Goal: Transaction & Acquisition: Purchase product/service

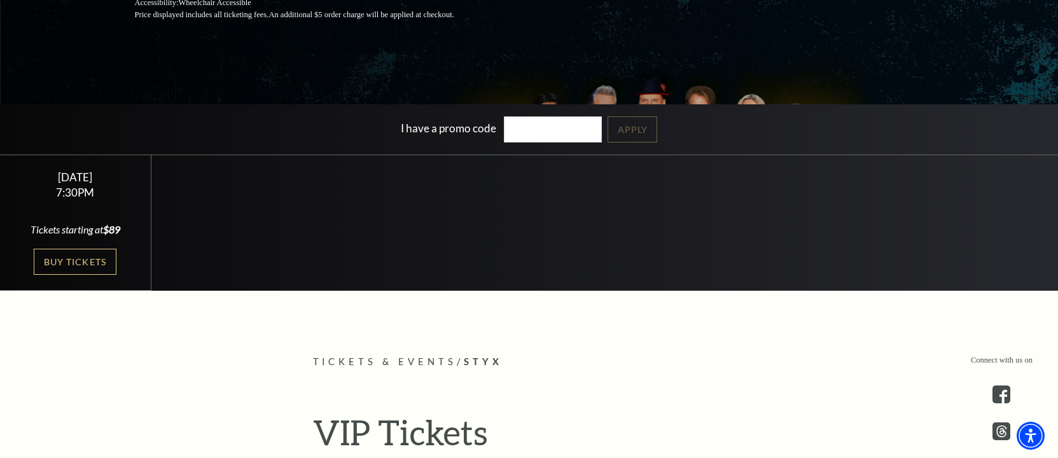
scroll to position [318, 0]
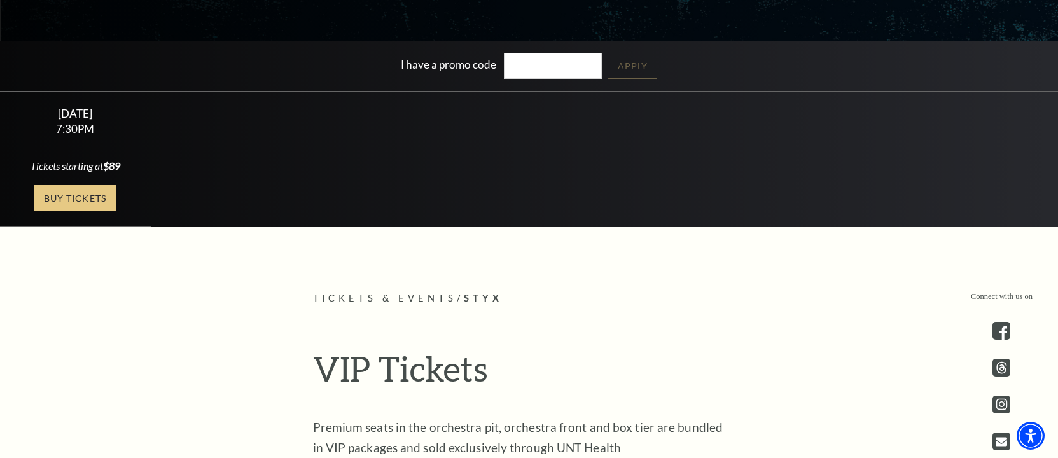
click at [71, 200] on link "Buy Tickets" at bounding box center [75, 198] width 83 height 26
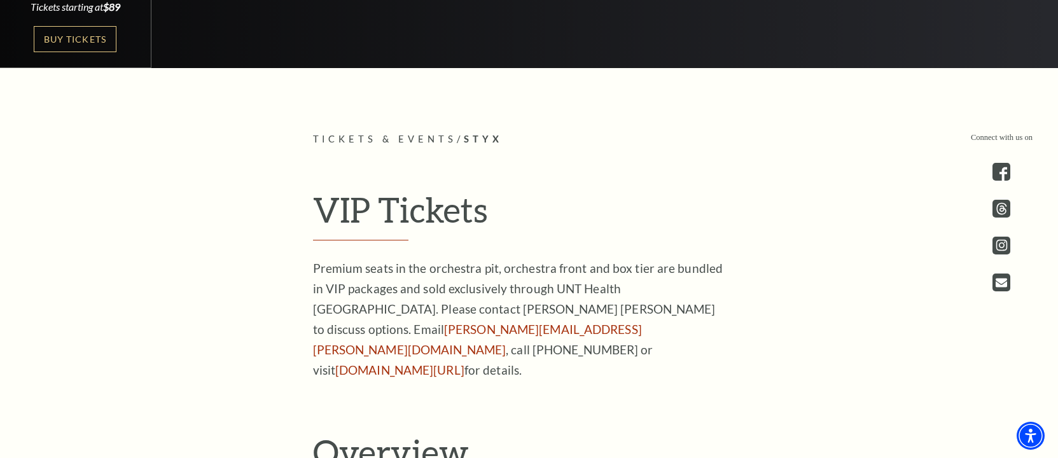
scroll to position [573, 0]
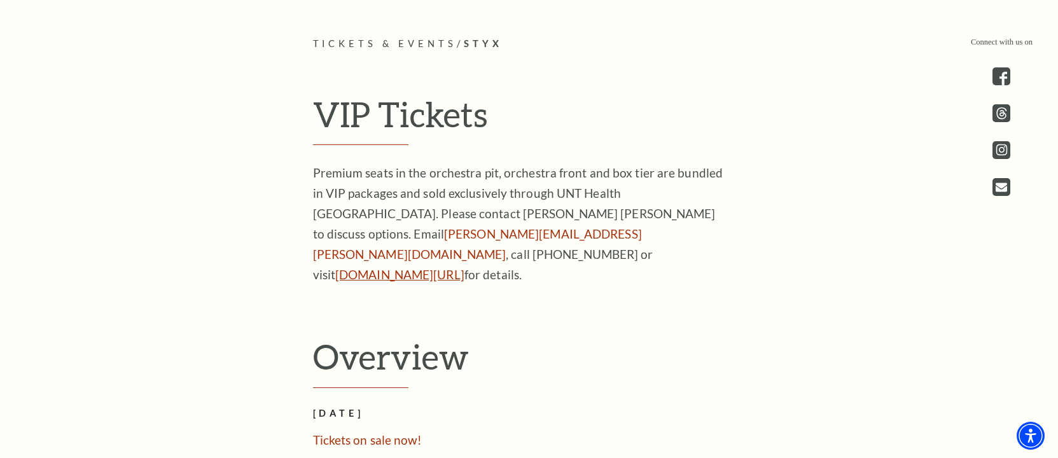
click at [387, 267] on link "unthealth.edu/legends" at bounding box center [399, 274] width 129 height 15
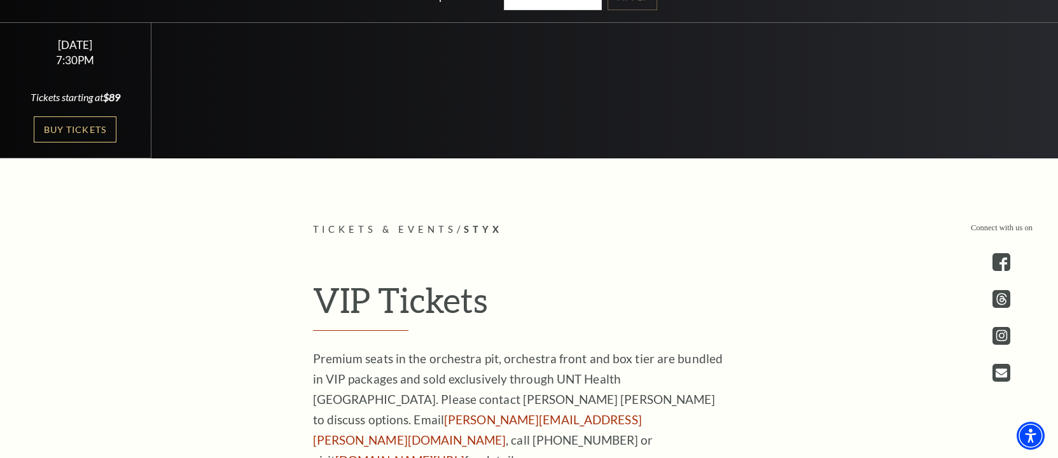
scroll to position [382, 0]
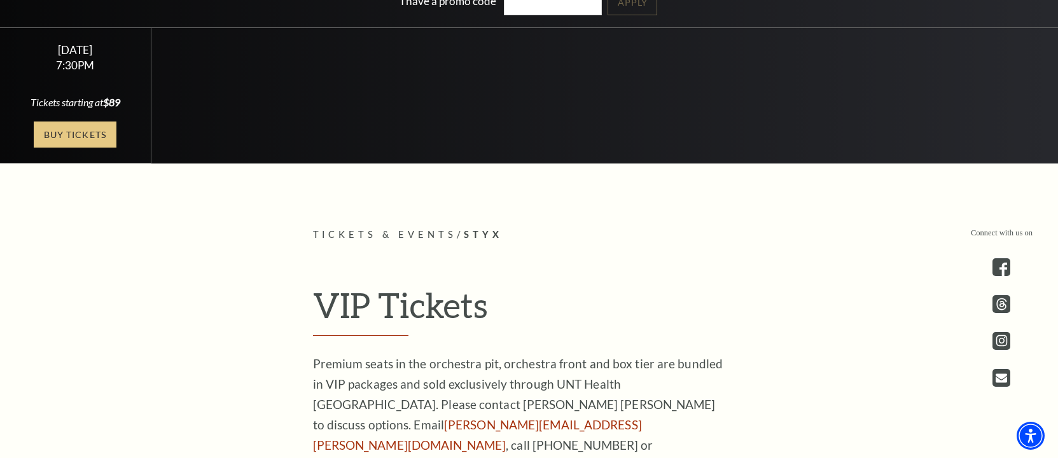
click at [74, 129] on link "Buy Tickets" at bounding box center [75, 135] width 83 height 26
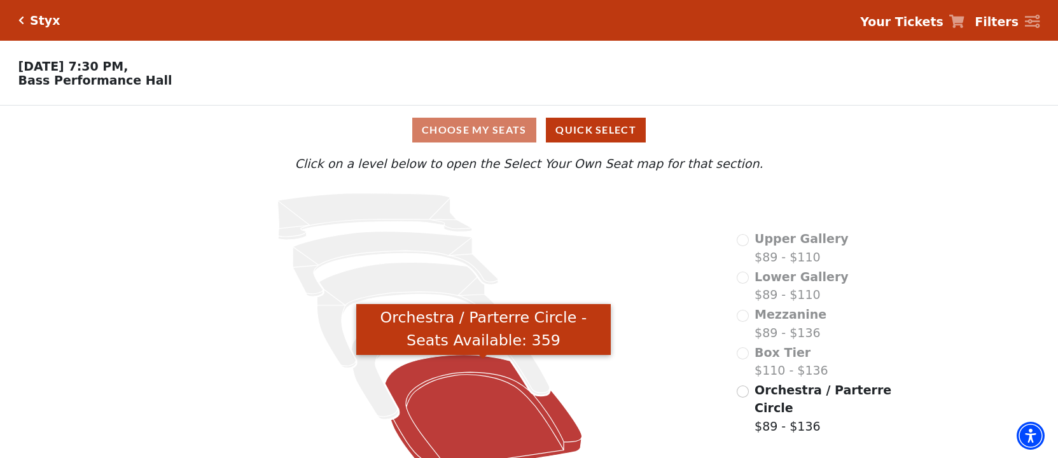
click at [500, 408] on icon "Orchestra / Parterre Circle - Seats Available: 359" at bounding box center [483, 414] width 197 height 119
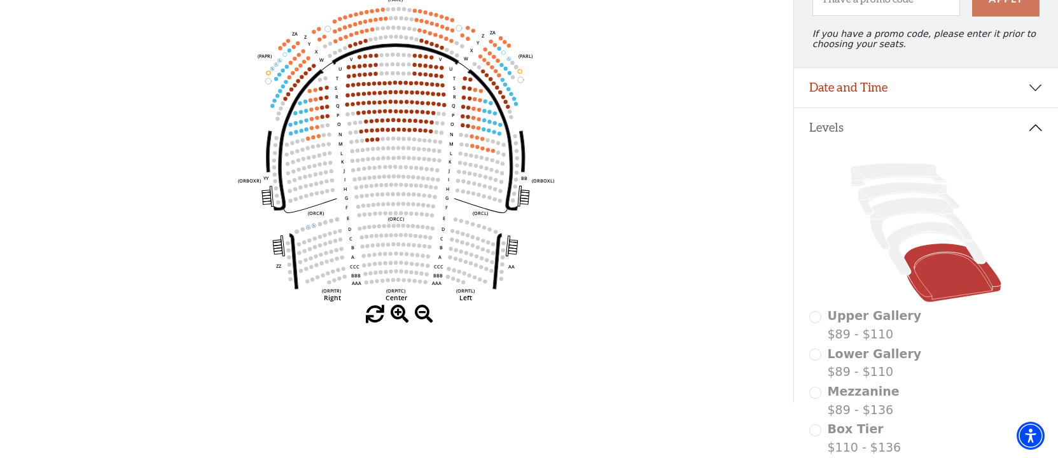
scroll to position [157, 0]
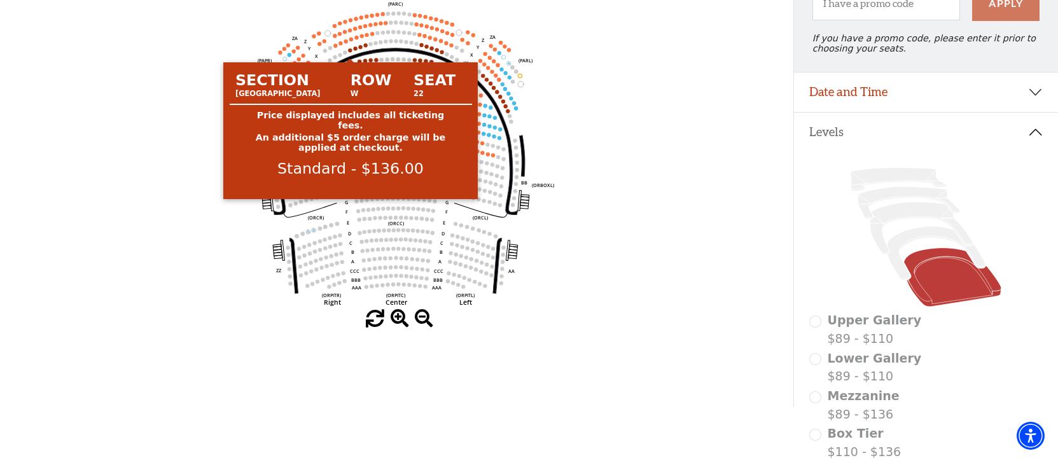
click at [350, 52] on circle at bounding box center [351, 50] width 4 height 4
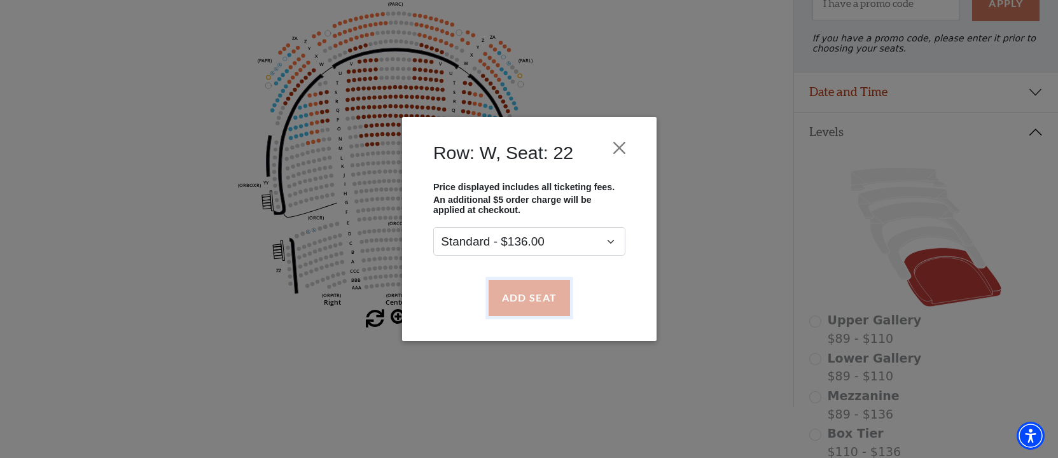
click at [541, 298] on button "Add Seat" at bounding box center [528, 298] width 81 height 36
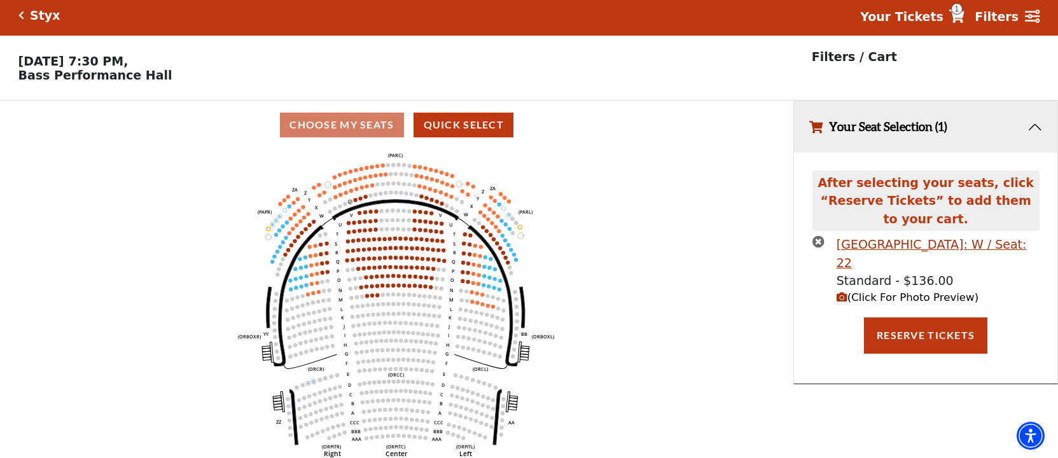
scroll to position [0, 0]
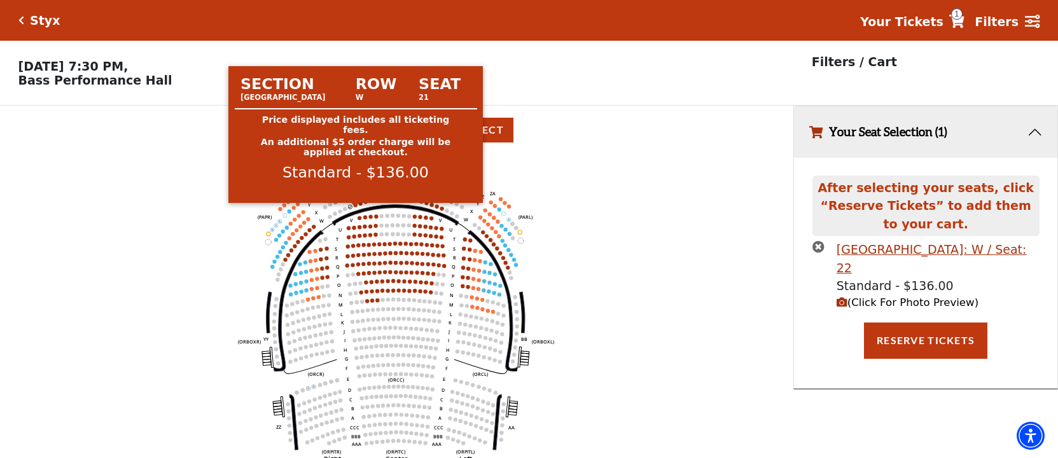
click at [356, 207] on circle at bounding box center [356, 205] width 4 height 4
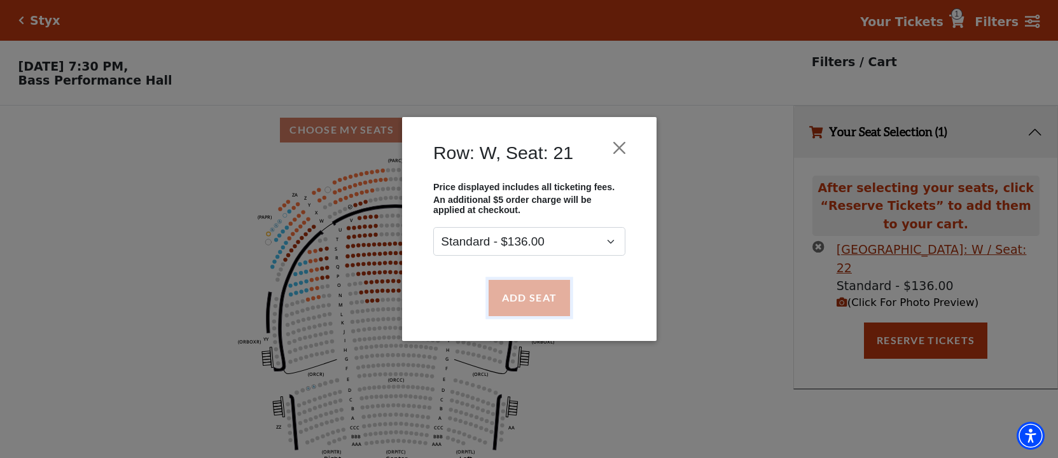
click at [518, 293] on button "Add Seat" at bounding box center [528, 298] width 81 height 36
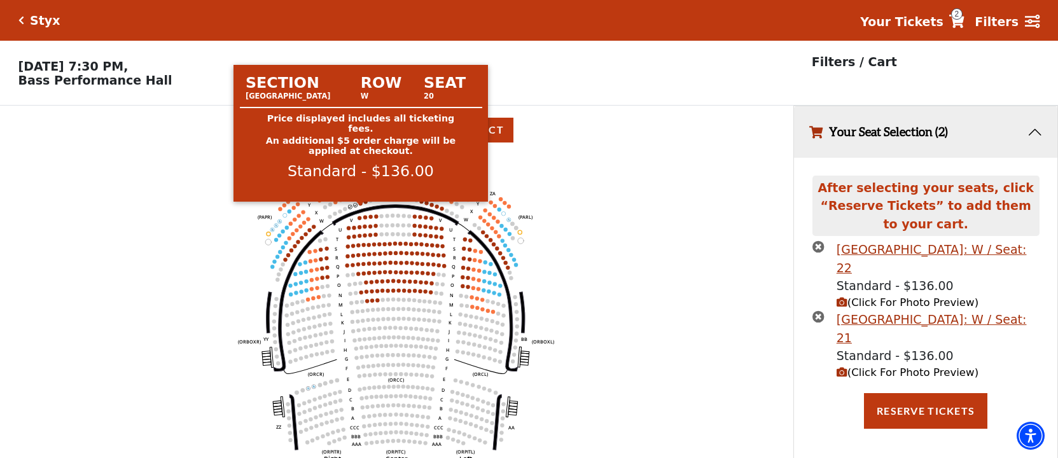
click at [359, 205] on circle at bounding box center [361, 204] width 4 height 4
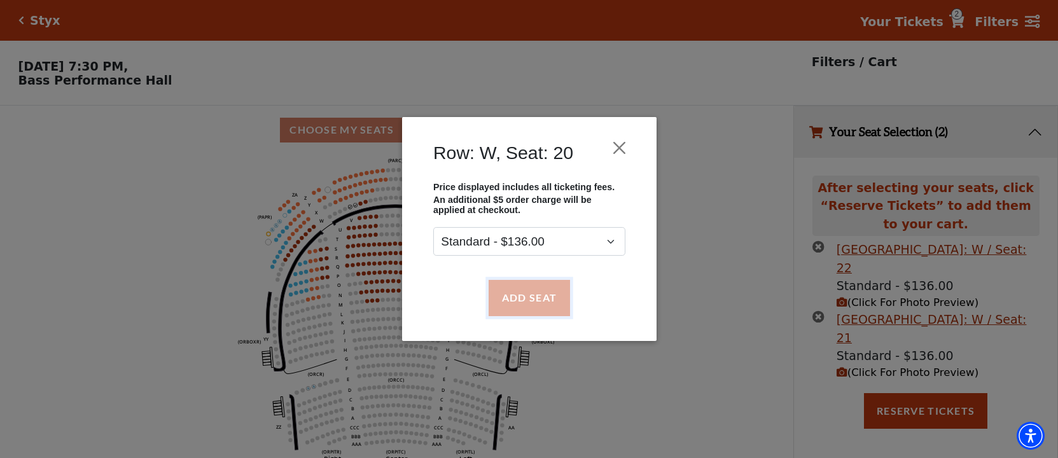
click at [515, 295] on button "Add Seat" at bounding box center [528, 298] width 81 height 36
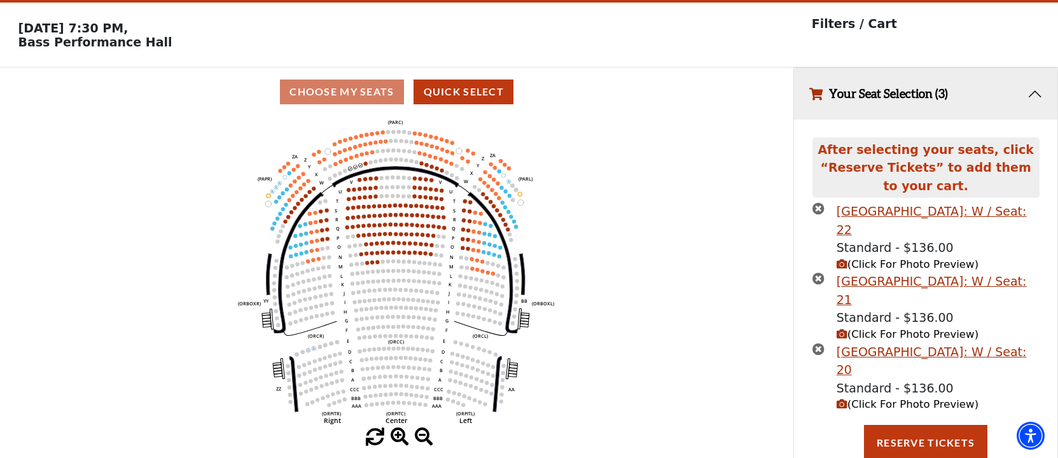
scroll to position [46, 0]
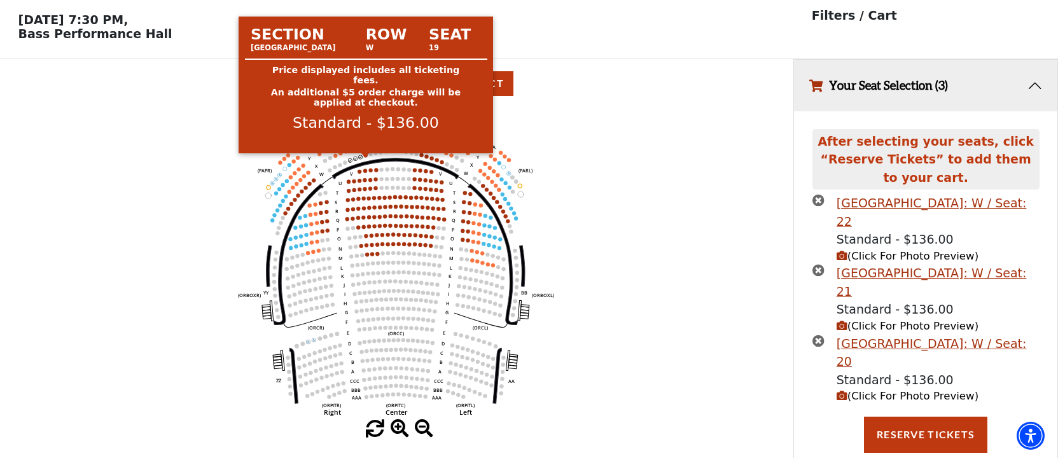
click at [367, 157] on circle at bounding box center [366, 155] width 4 height 4
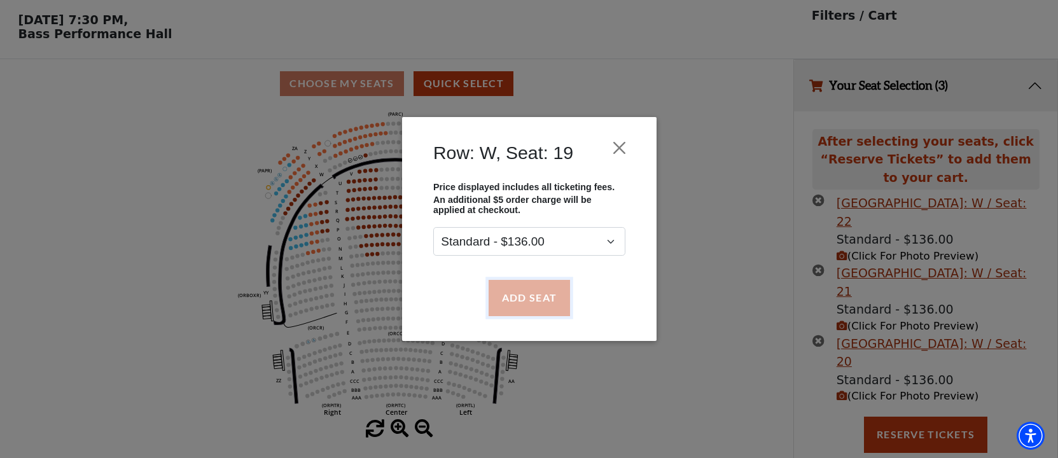
click at [528, 292] on button "Add Seat" at bounding box center [528, 298] width 81 height 36
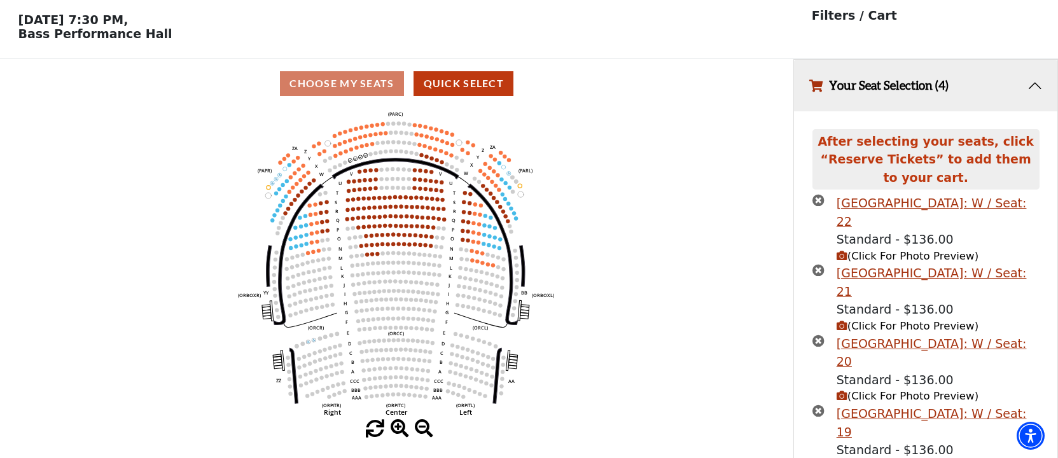
scroll to position [116, 0]
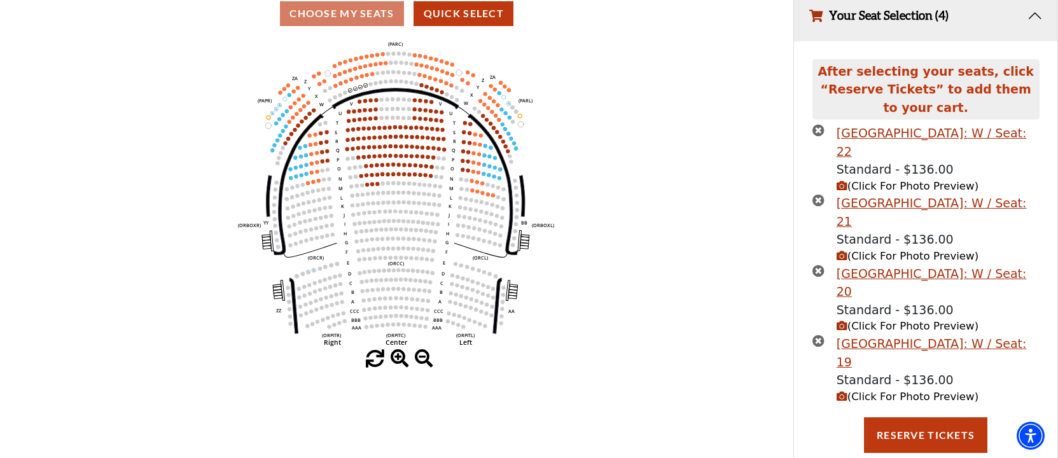
click at [900, 400] on span "(Click For Photo Preview)" at bounding box center [908, 397] width 142 height 12
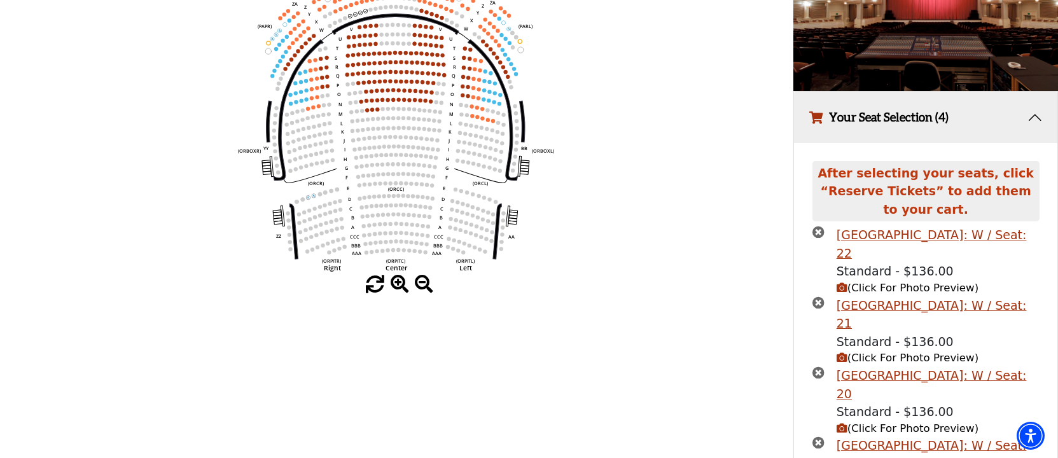
scroll to position [254, 0]
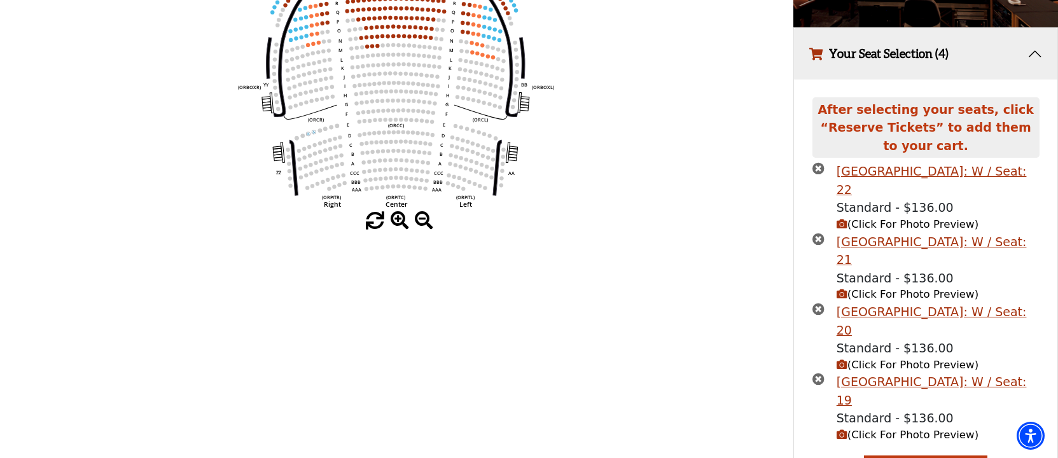
click at [896, 228] on span "(Click For Photo Preview)" at bounding box center [908, 224] width 142 height 12
click at [846, 230] on icon "button" at bounding box center [842, 224] width 11 height 11
click at [889, 296] on span "(Click For Photo Preview)" at bounding box center [908, 294] width 142 height 12
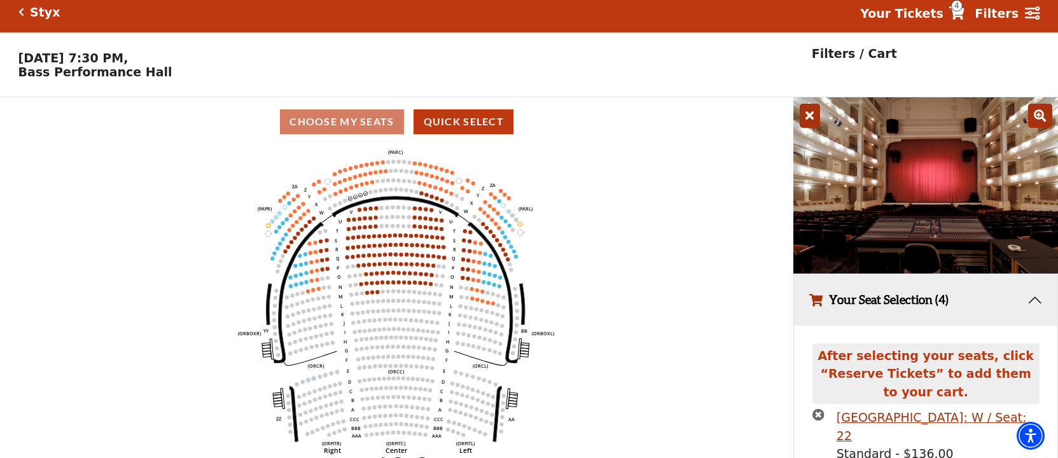
scroll to position [0, 0]
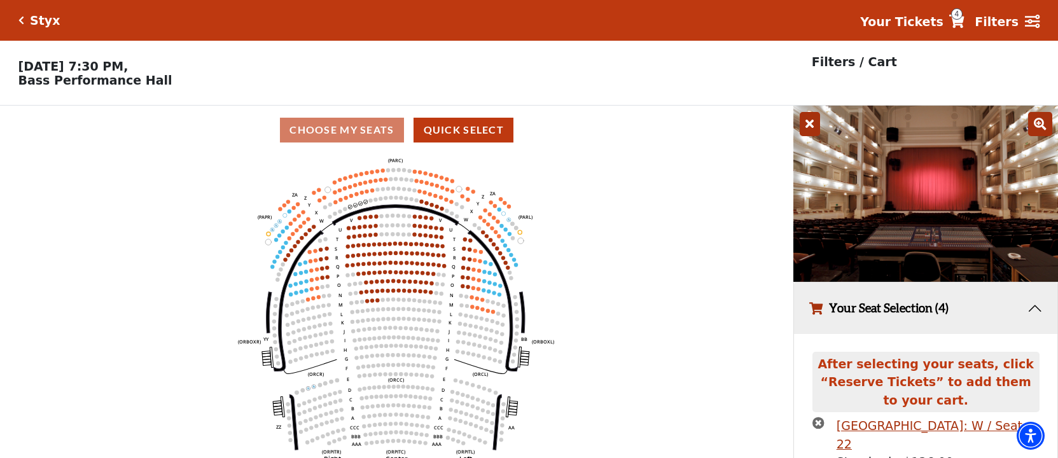
click at [819, 429] on icon "times-circle" at bounding box center [818, 423] width 12 height 12
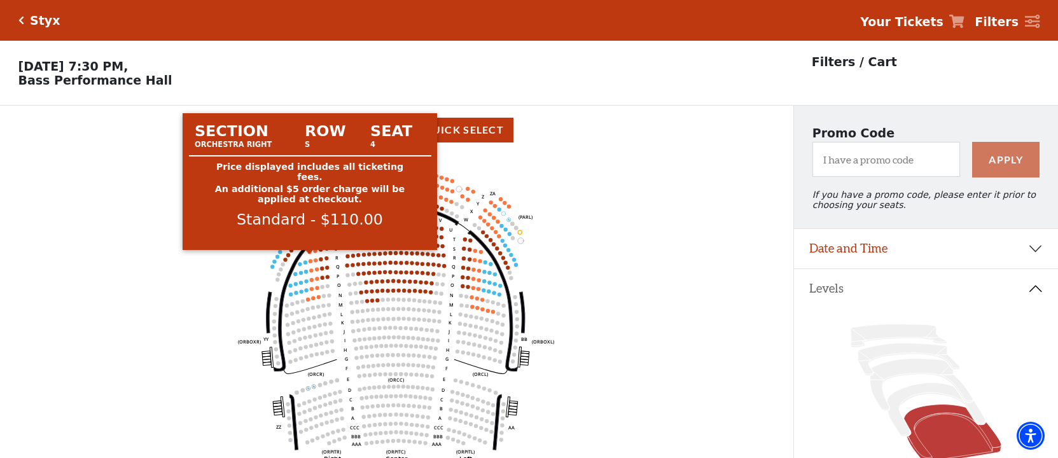
click at [310, 254] on circle at bounding box center [310, 252] width 4 height 4
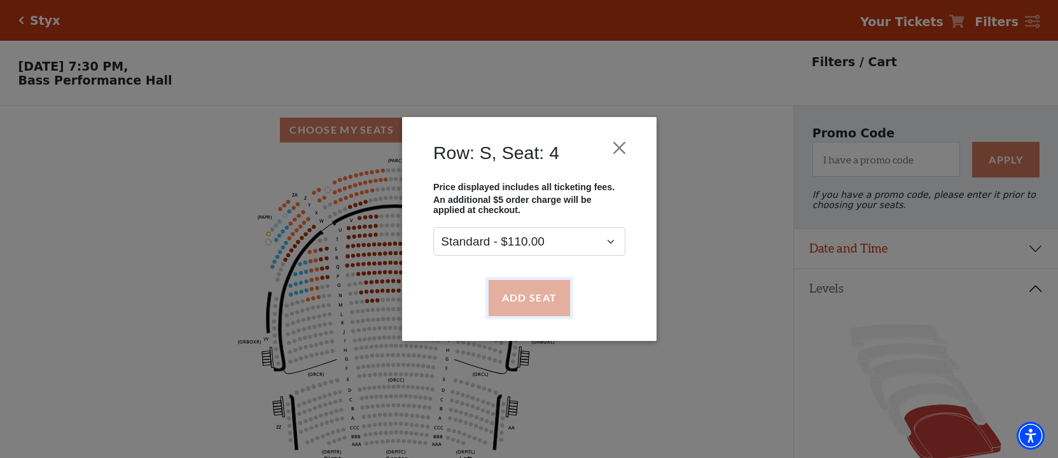
click at [527, 305] on button "Add Seat" at bounding box center [528, 298] width 81 height 36
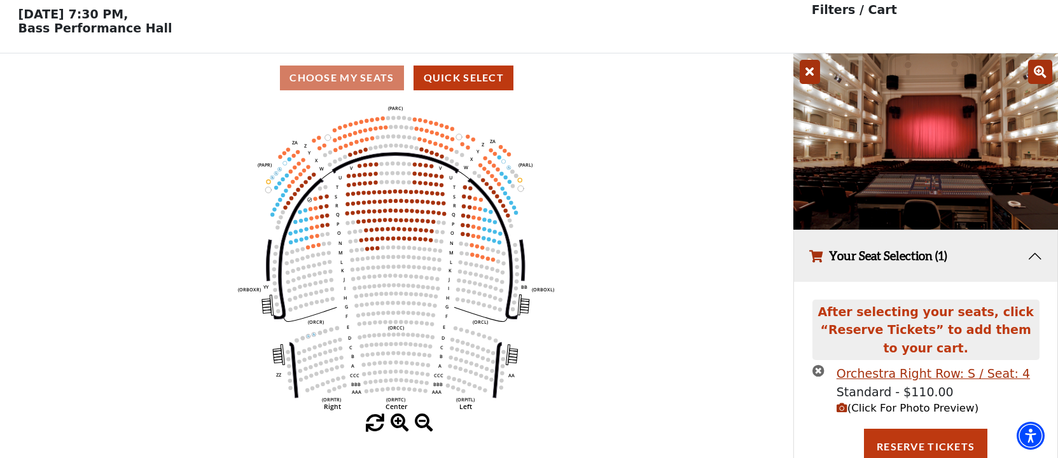
scroll to position [64, 0]
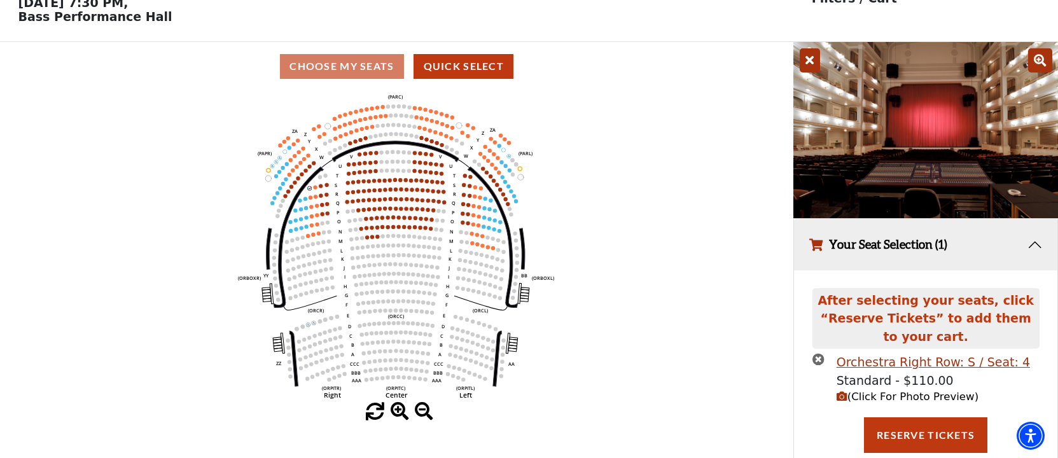
click at [879, 399] on span "(Click For Photo Preview)" at bounding box center [908, 397] width 142 height 12
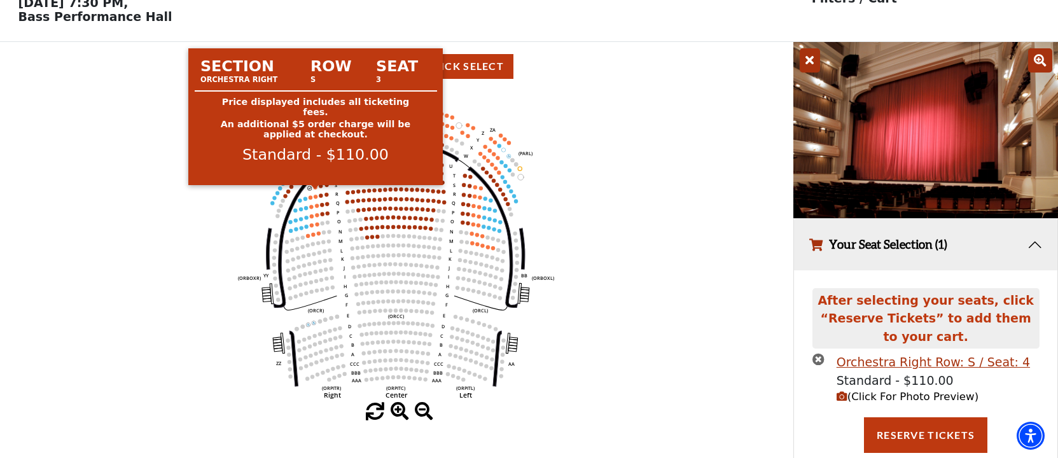
click at [315, 189] on circle at bounding box center [316, 187] width 4 height 4
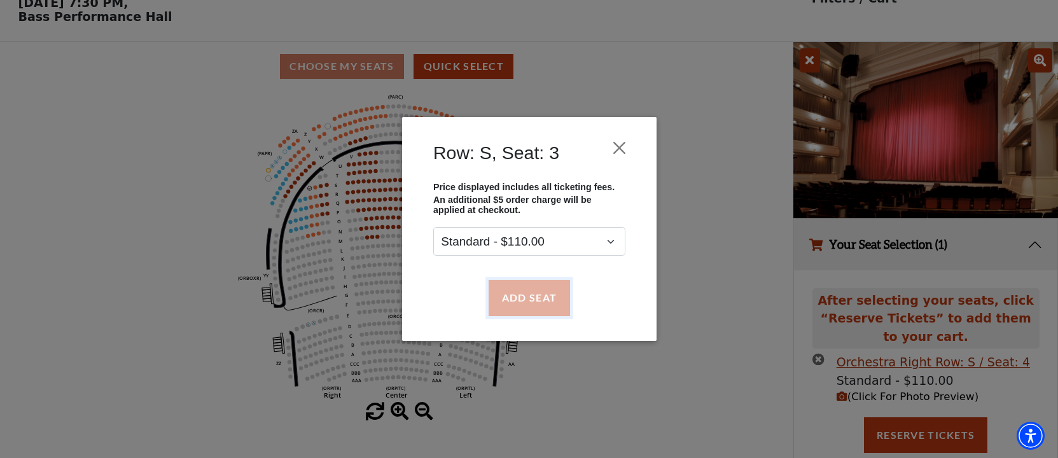
click at [514, 295] on button "Add Seat" at bounding box center [528, 298] width 81 height 36
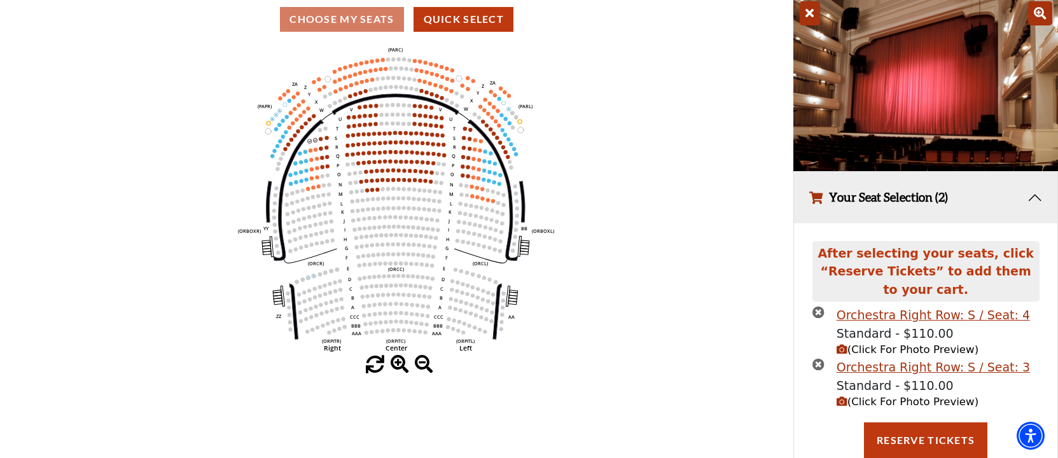
scroll to position [116, 0]
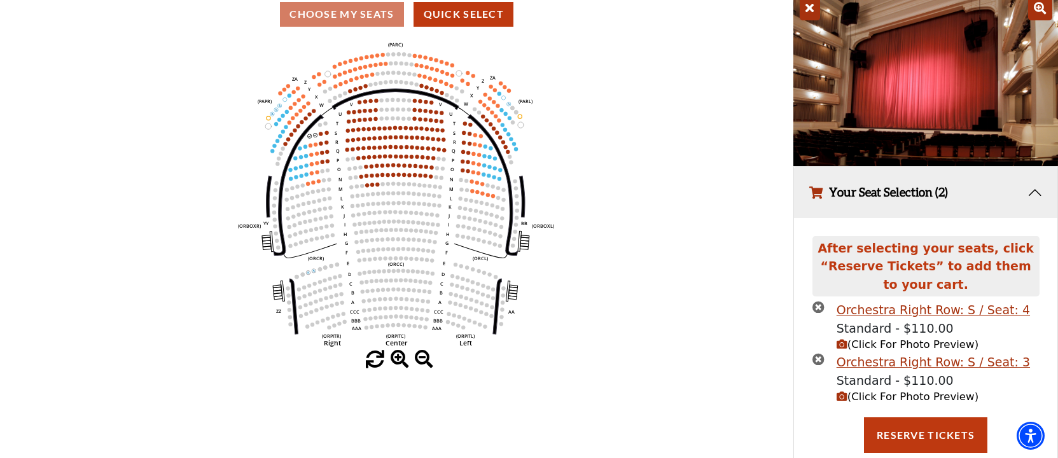
click at [319, 136] on use "Seat Selected" at bounding box center [321, 134] width 4 height 4
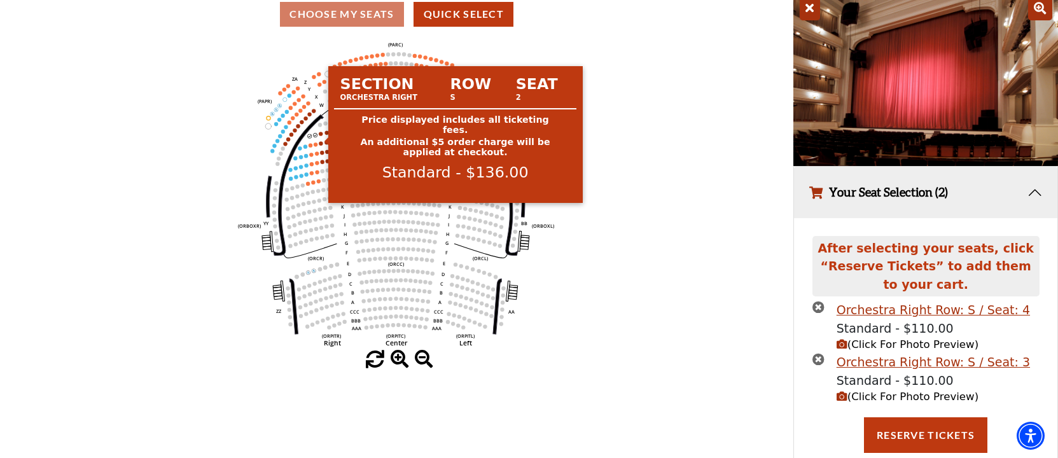
click at [321, 136] on circle at bounding box center [321, 134] width 4 height 4
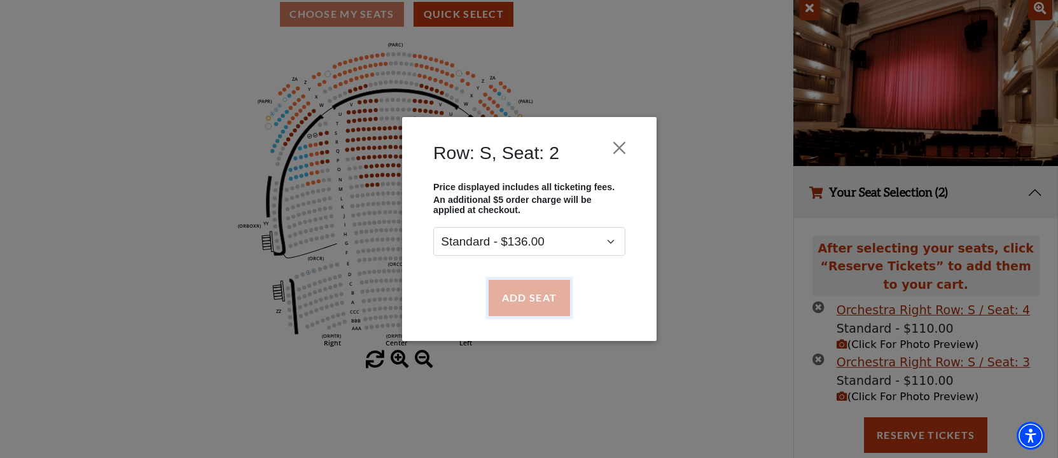
click at [532, 306] on button "Add Seat" at bounding box center [528, 298] width 81 height 36
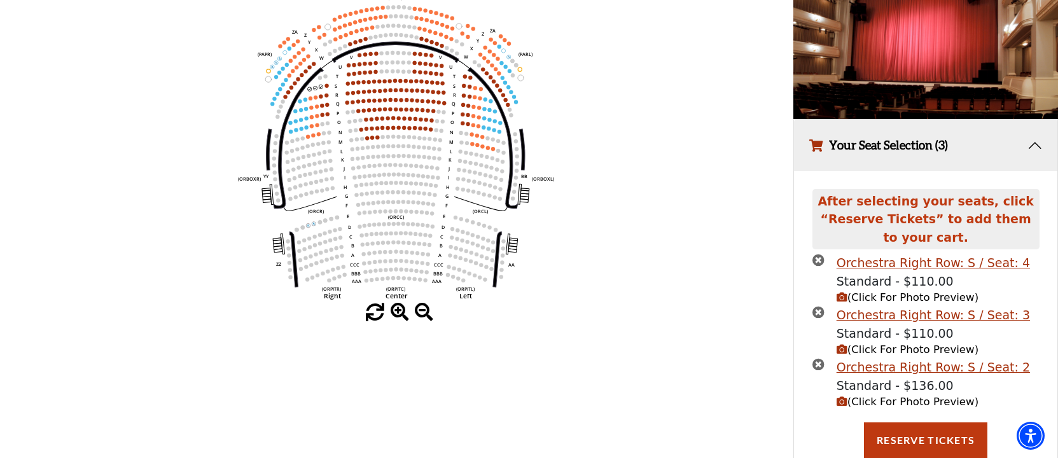
scroll to position [168, 0]
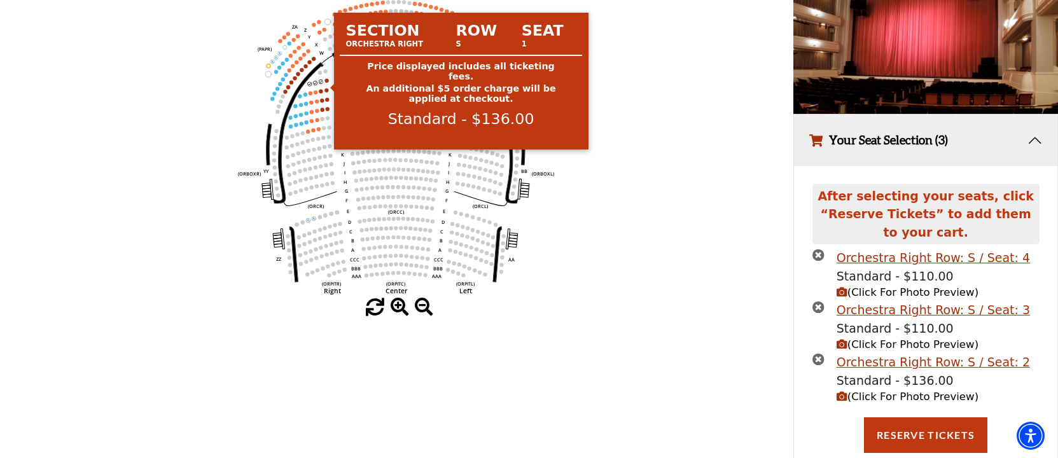
click at [327, 82] on circle at bounding box center [327, 80] width 4 height 4
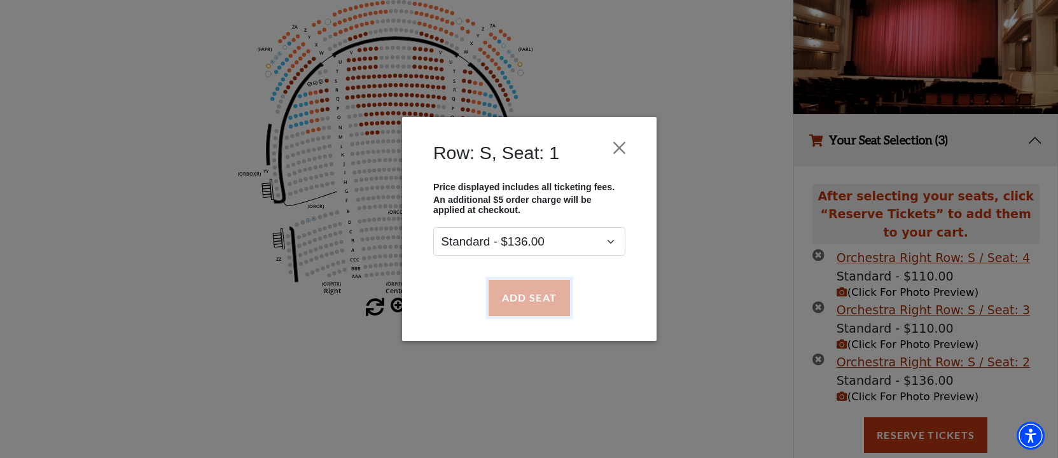
click at [530, 298] on button "Add Seat" at bounding box center [528, 298] width 81 height 36
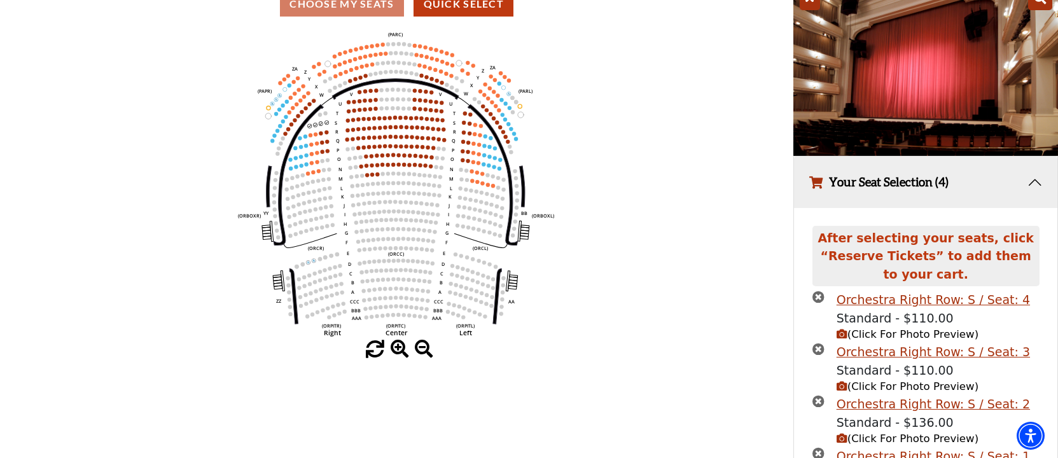
scroll to position [251, 0]
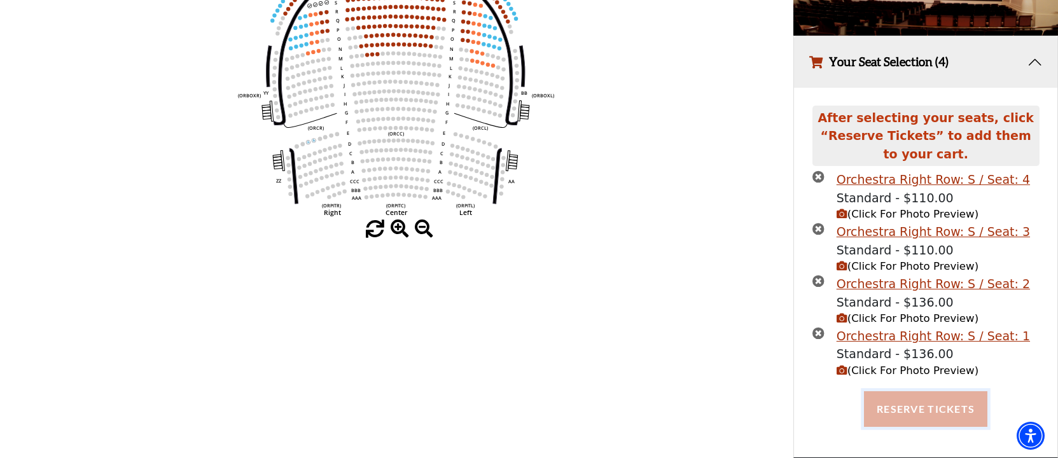
click at [945, 407] on button "Reserve Tickets" at bounding box center [925, 409] width 123 height 36
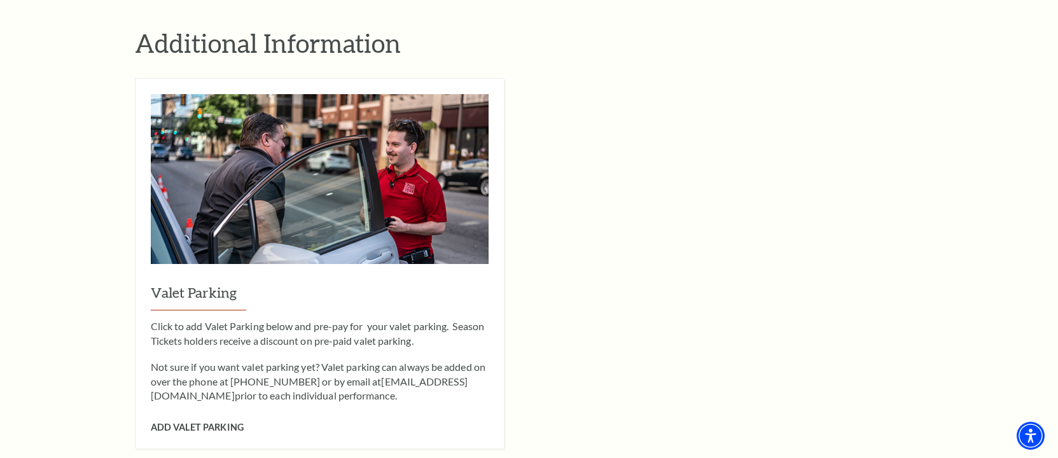
scroll to position [1209, 0]
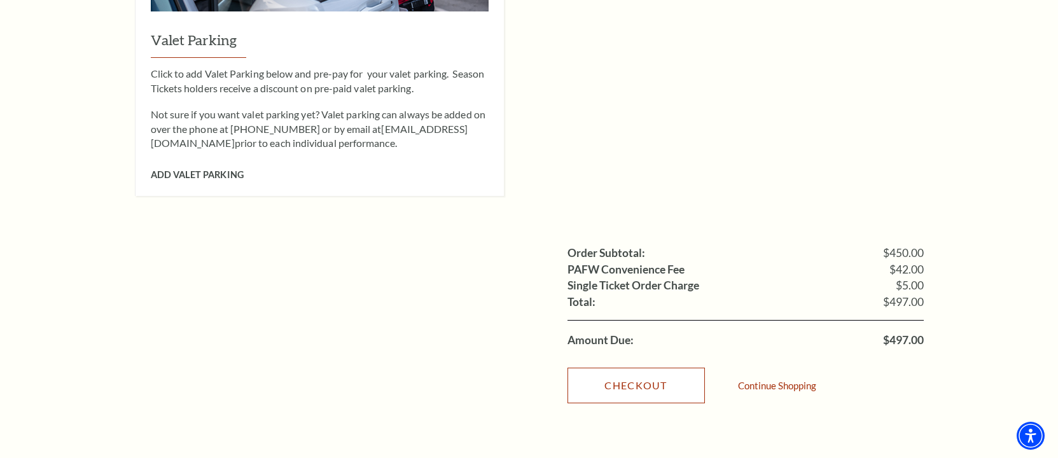
click at [656, 370] on link "Checkout" at bounding box center [635, 386] width 137 height 36
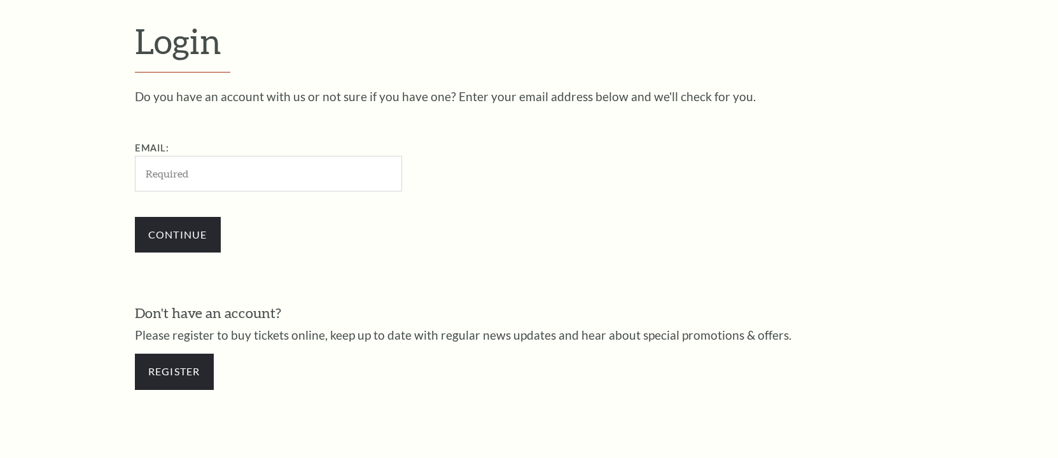
scroll to position [395, 0]
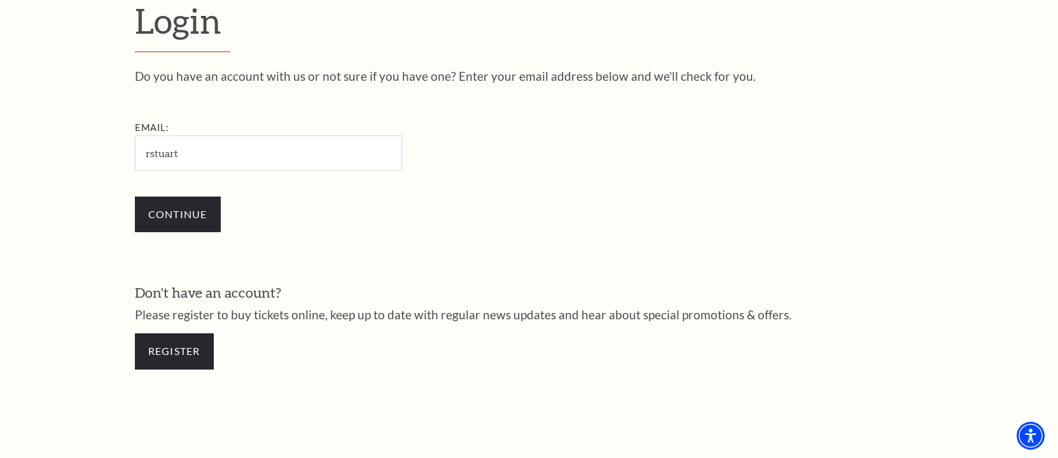
type input "[EMAIL_ADDRESS][DOMAIN_NAME]"
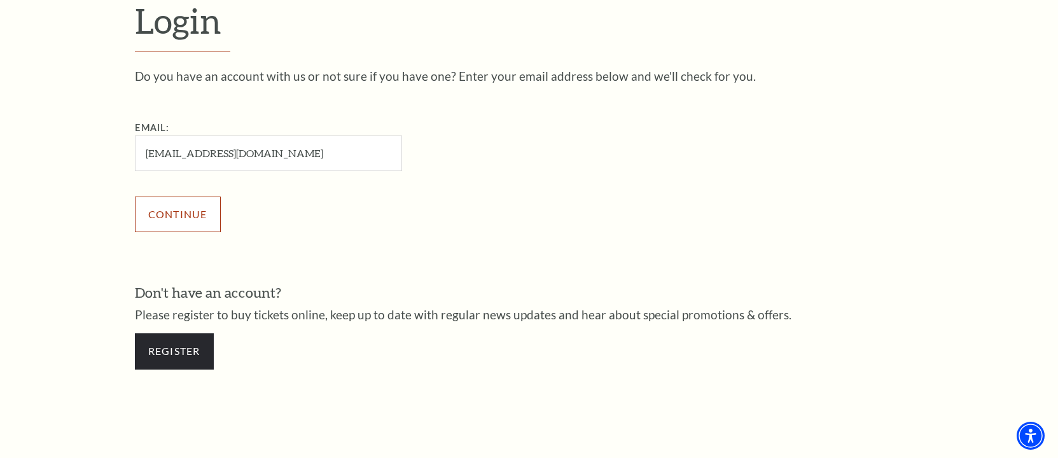
scroll to position [390, 0]
click at [165, 219] on input "Continue" at bounding box center [178, 214] width 86 height 36
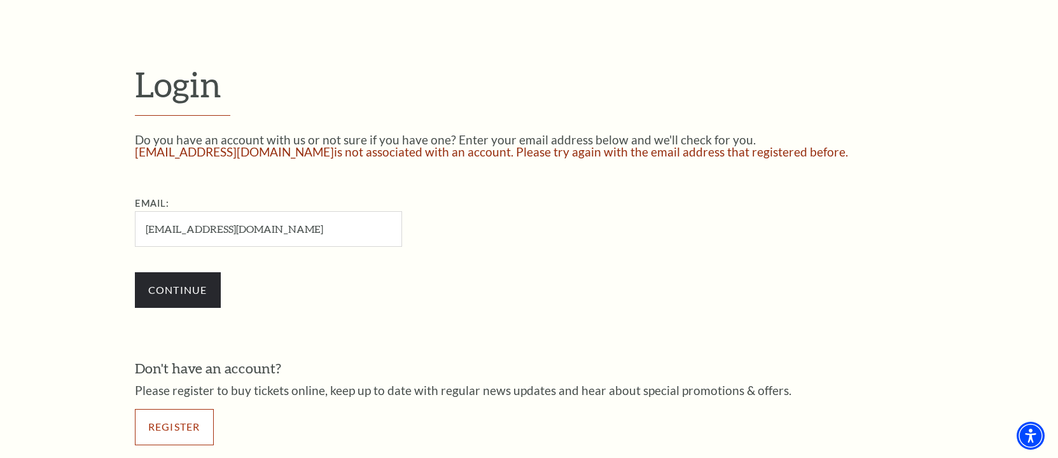
click at [177, 429] on link "Register" at bounding box center [174, 427] width 79 height 36
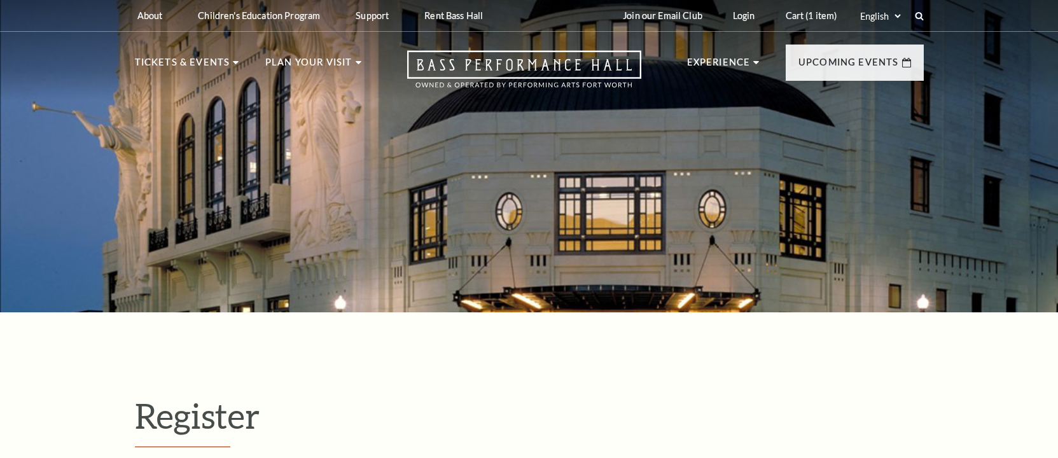
select select "1"
select select "TX"
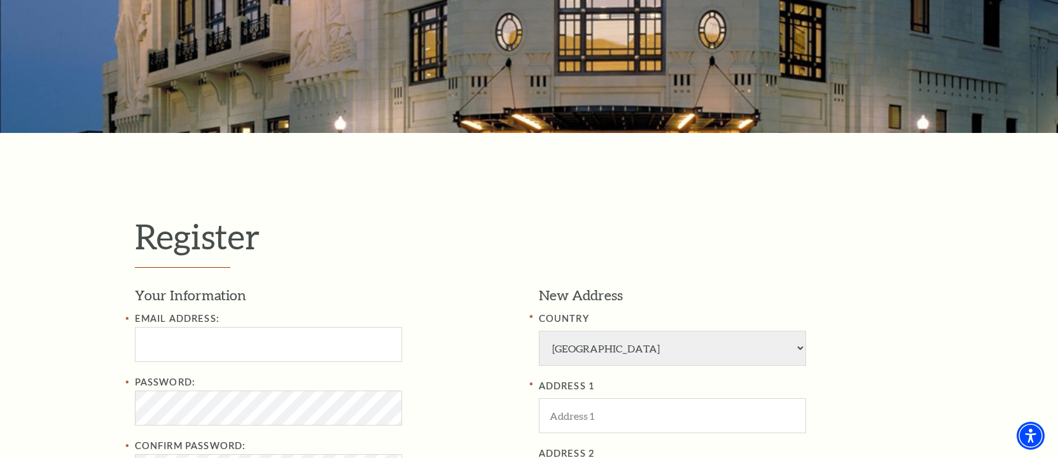
scroll to position [254, 0]
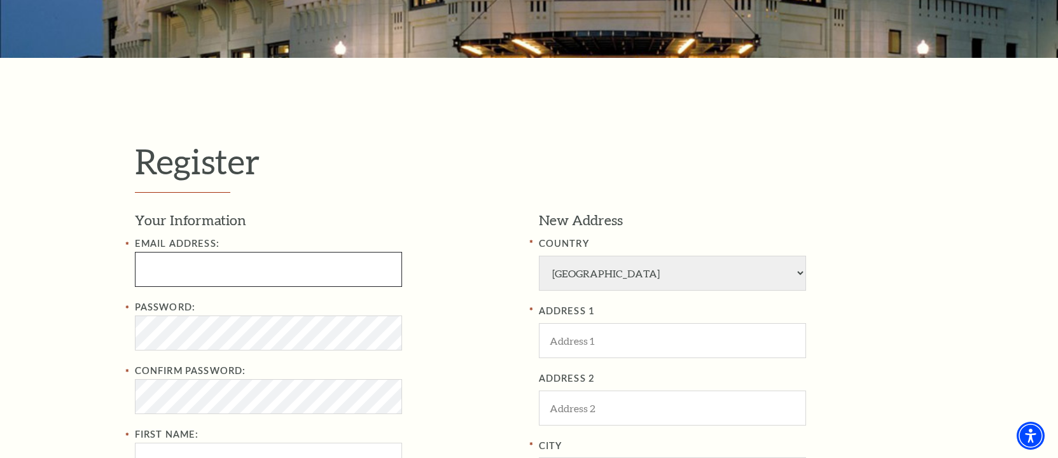
click at [226, 270] on input "Email Address:" at bounding box center [268, 269] width 267 height 35
type input "rstuart0523@gmail.com"
type input "Richard"
type input "Stuart II"
type input "PO BOX 1690"
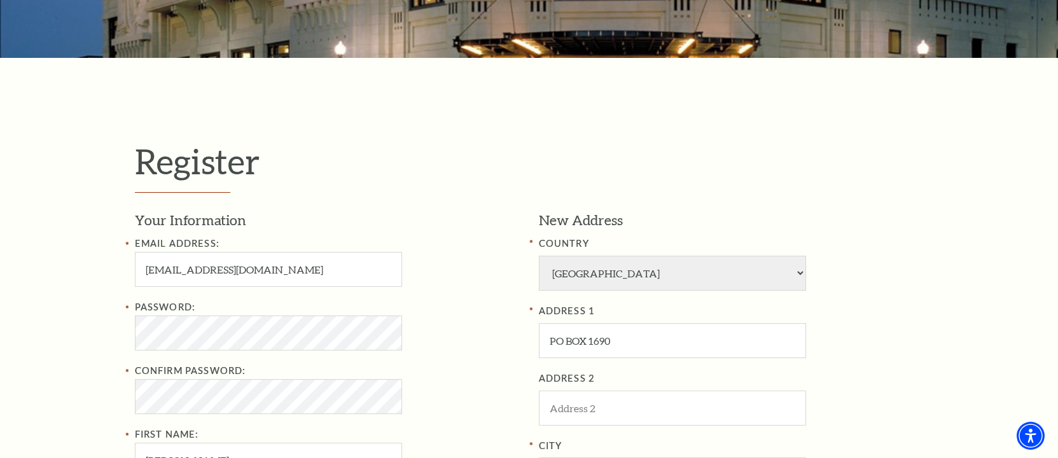
type input "Weatherford"
type input "76086"
type input "rstuart@chickenefs.com"
type input "817-988-1140"
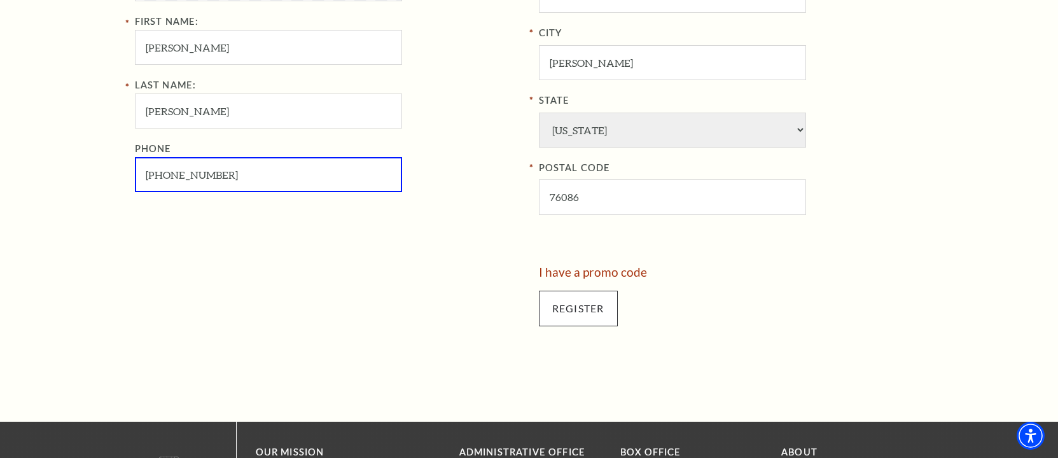
scroll to position [671, 0]
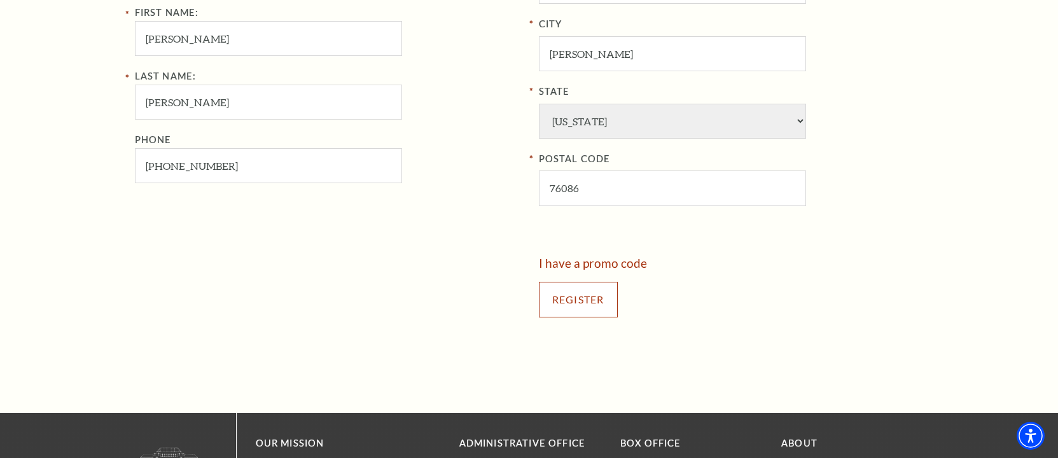
click at [567, 296] on input "Register" at bounding box center [578, 300] width 79 height 36
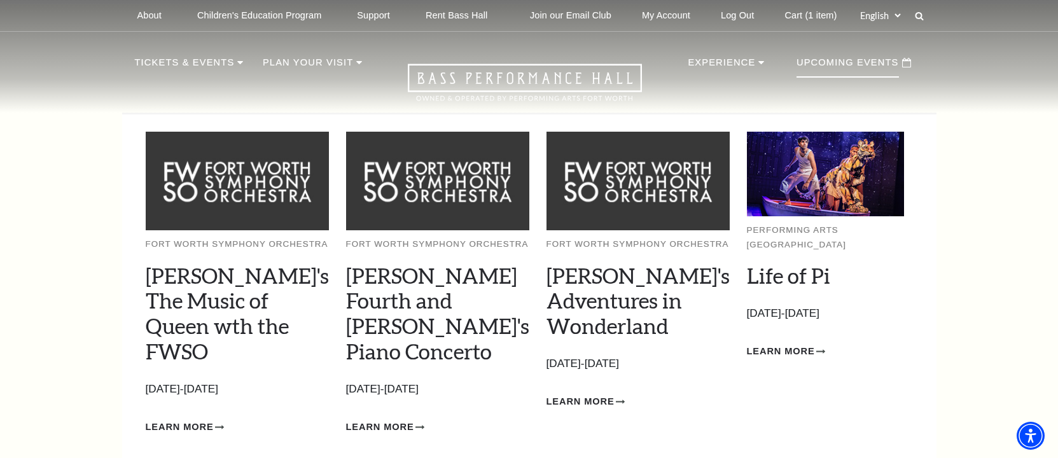
click at [868, 62] on p "Upcoming Events" at bounding box center [848, 66] width 102 height 23
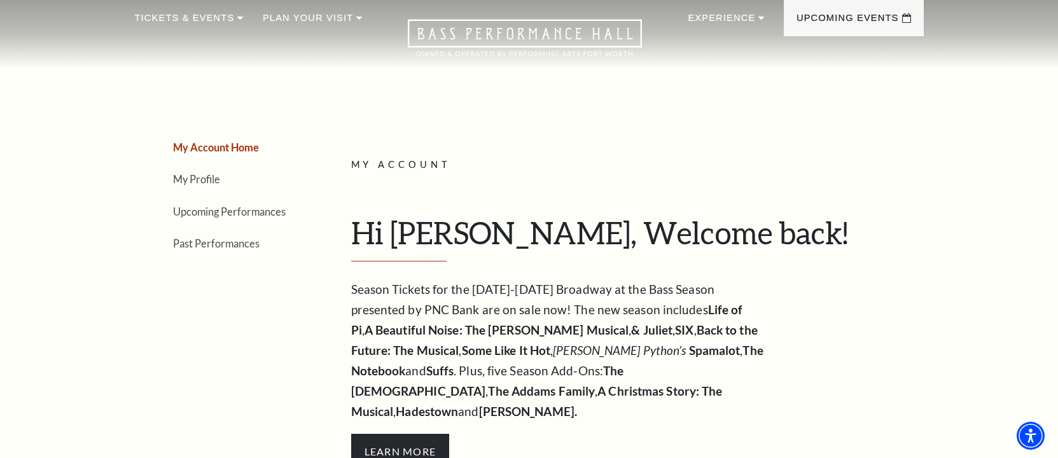
scroll to position [64, 0]
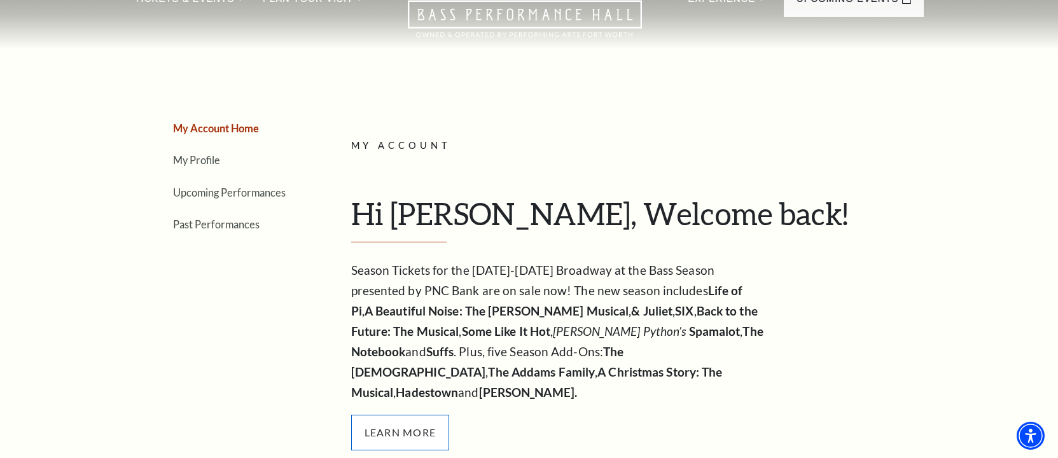
click at [400, 415] on span "Learn More" at bounding box center [400, 433] width 99 height 36
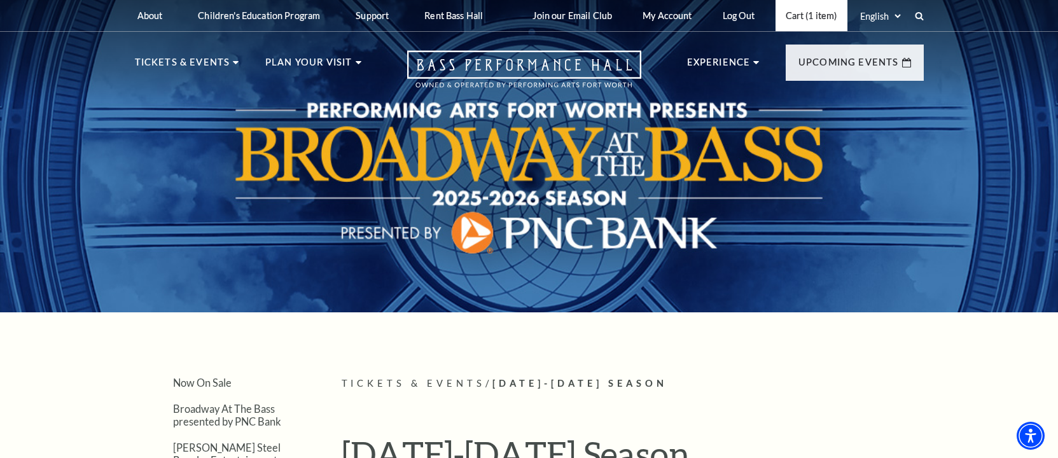
click at [795, 15] on link "Cart (1 item)" at bounding box center [812, 15] width 72 height 31
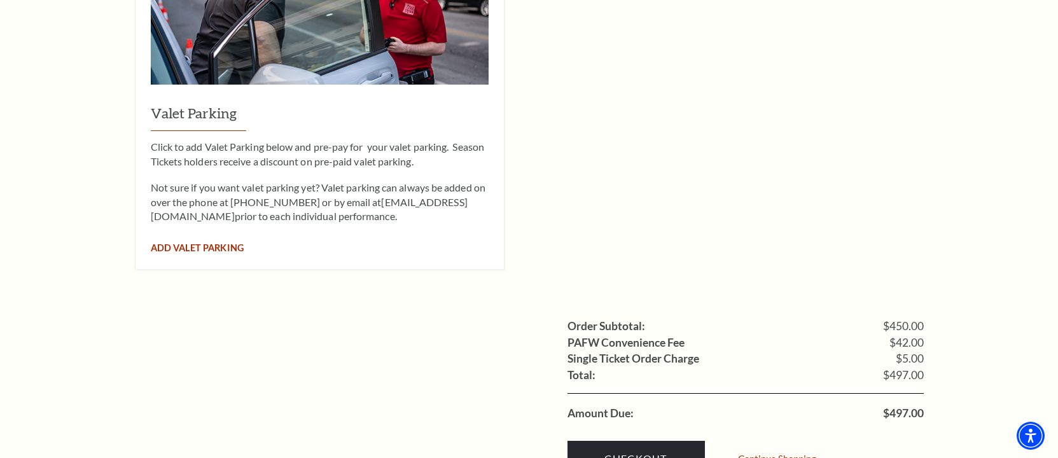
scroll to position [1145, 0]
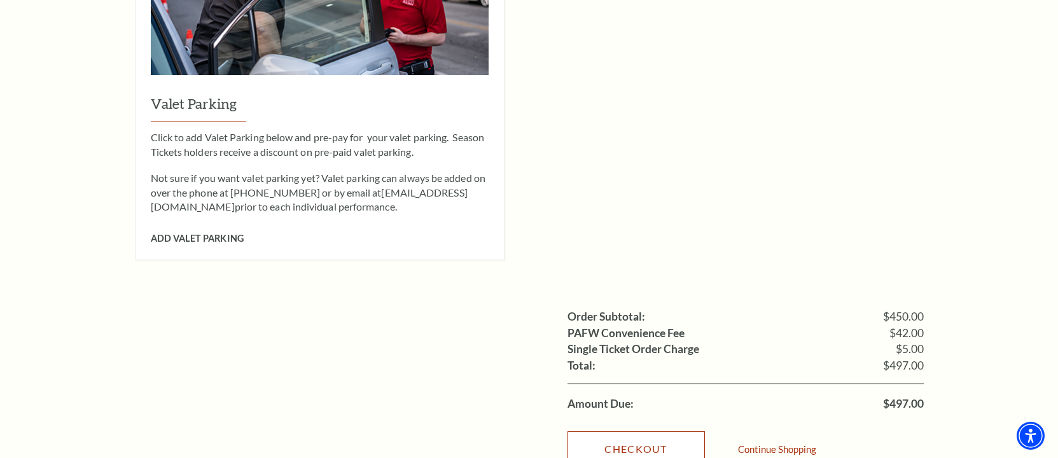
click at [622, 431] on link "Checkout" at bounding box center [635, 449] width 137 height 36
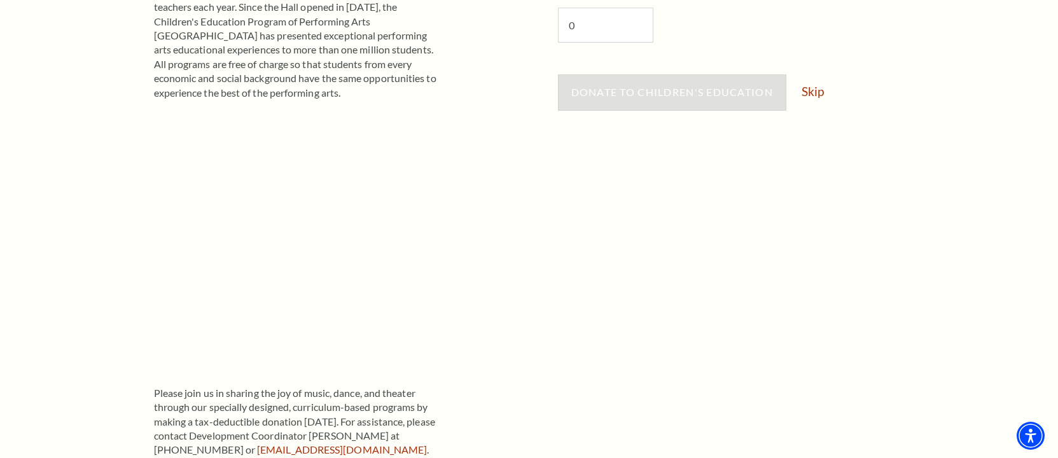
scroll to position [318, 0]
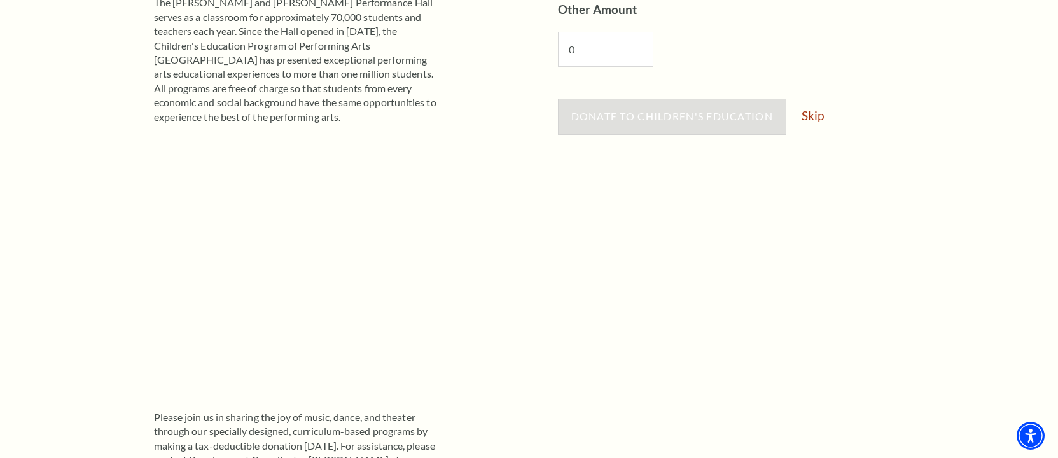
click at [805, 116] on link "Skip" at bounding box center [813, 115] width 22 height 12
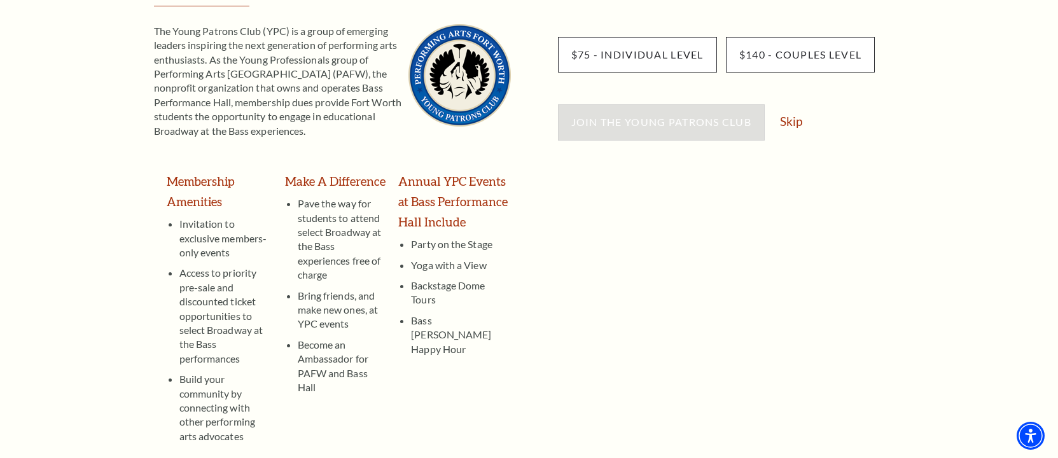
scroll to position [186, 0]
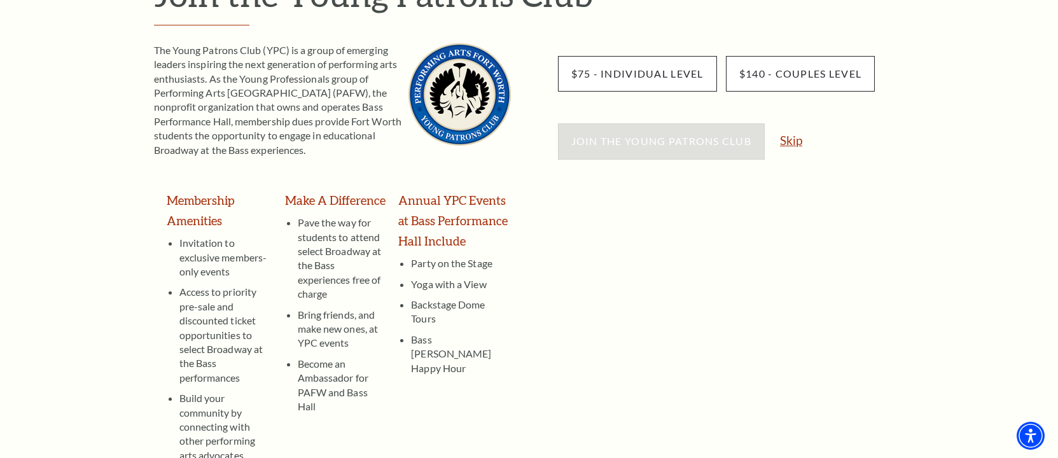
click at [791, 141] on link "Skip" at bounding box center [791, 140] width 22 height 12
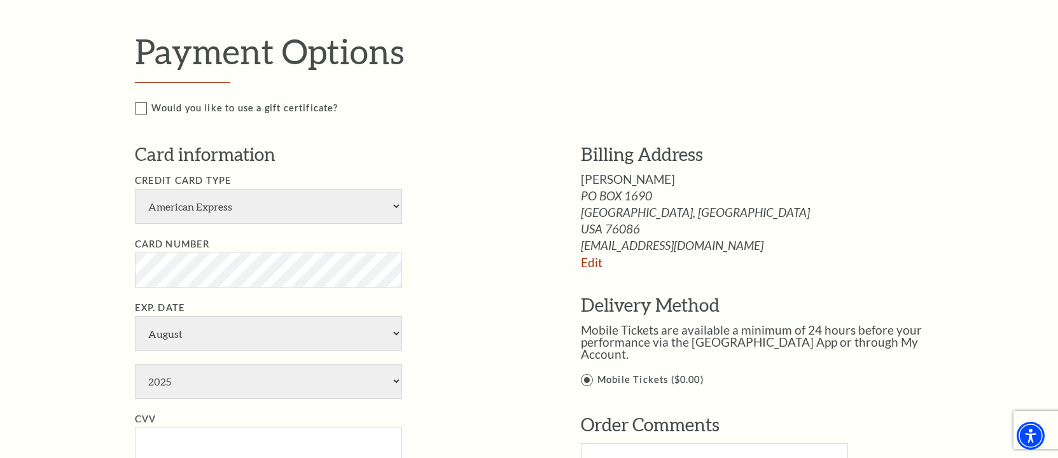
scroll to position [700, 0]
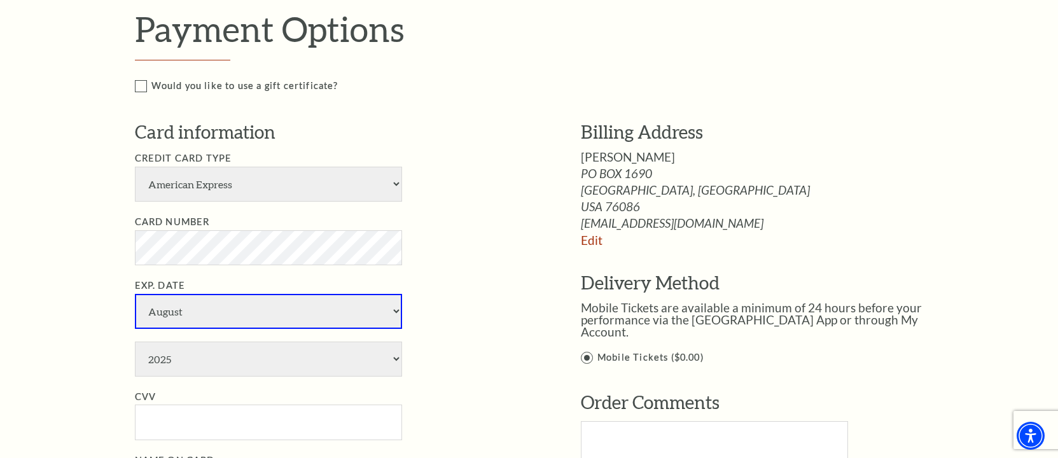
click at [239, 305] on select "January February March April May June July August September October November De…" at bounding box center [268, 311] width 267 height 35
select select "11"
click at [135, 294] on select "January February March April May June July August September October November De…" at bounding box center [268, 311] width 267 height 35
click at [200, 362] on select "2025 2026 2027 2028 2029 2030 2031 2032 2033 2034" at bounding box center [268, 359] width 267 height 35
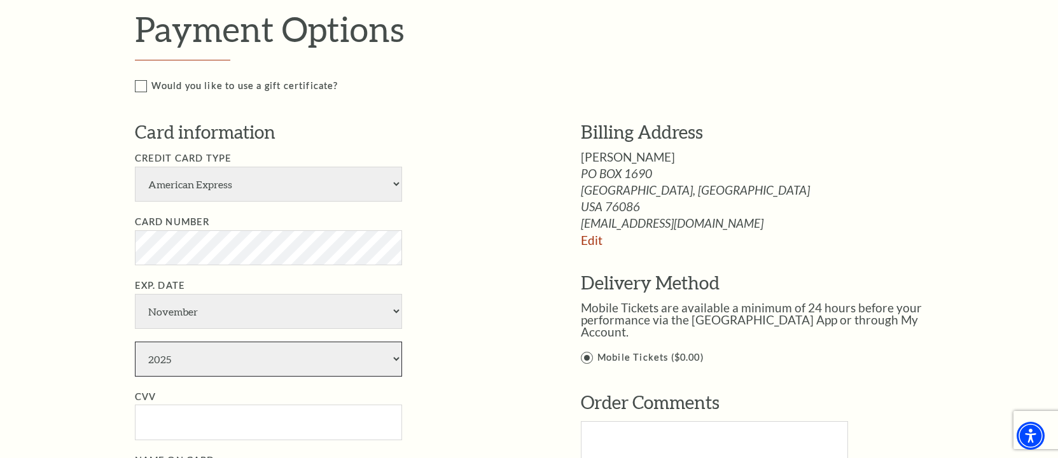
select select "2029"
click at [135, 342] on select "2025 2026 2027 2028 2029 2030 2031 2032 2033 2034" at bounding box center [268, 359] width 267 height 35
click at [185, 415] on input "CVV" at bounding box center [268, 422] width 267 height 35
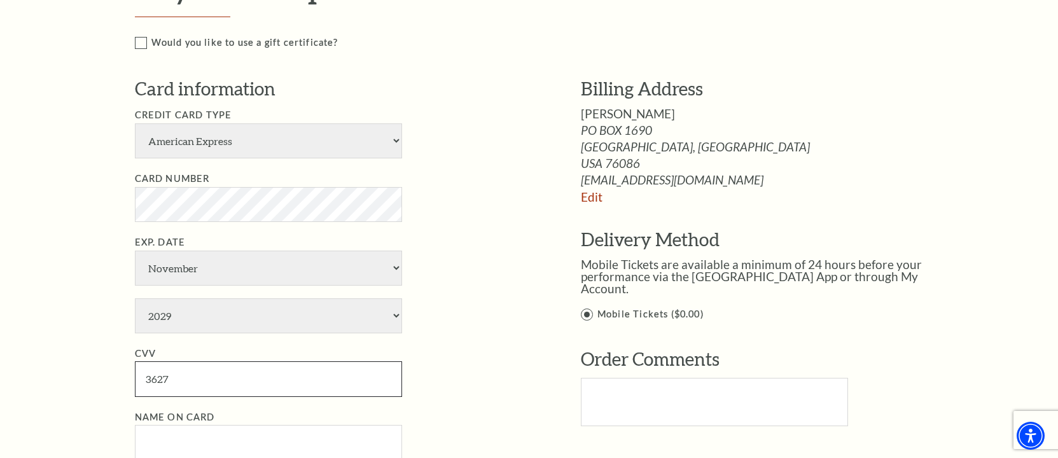
scroll to position [763, 0]
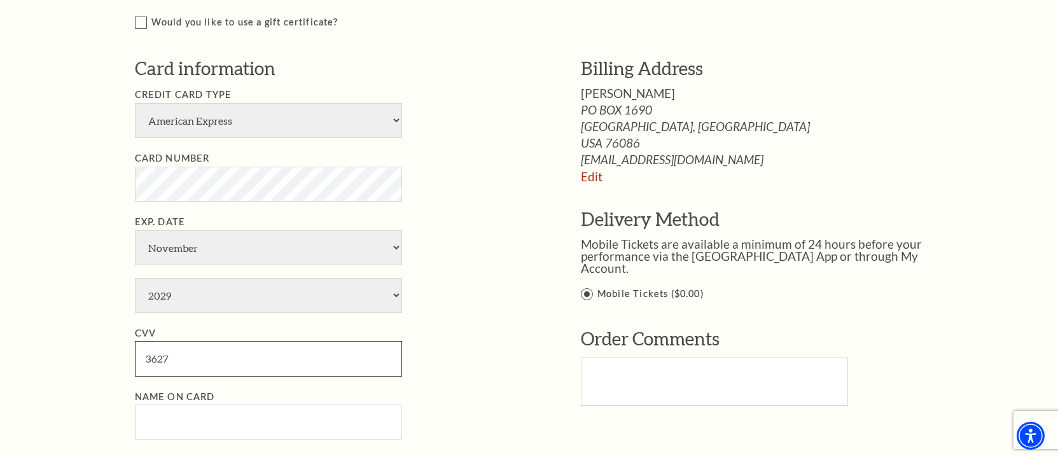
type input "3627"
click at [227, 414] on input "Name on Card" at bounding box center [268, 422] width 267 height 35
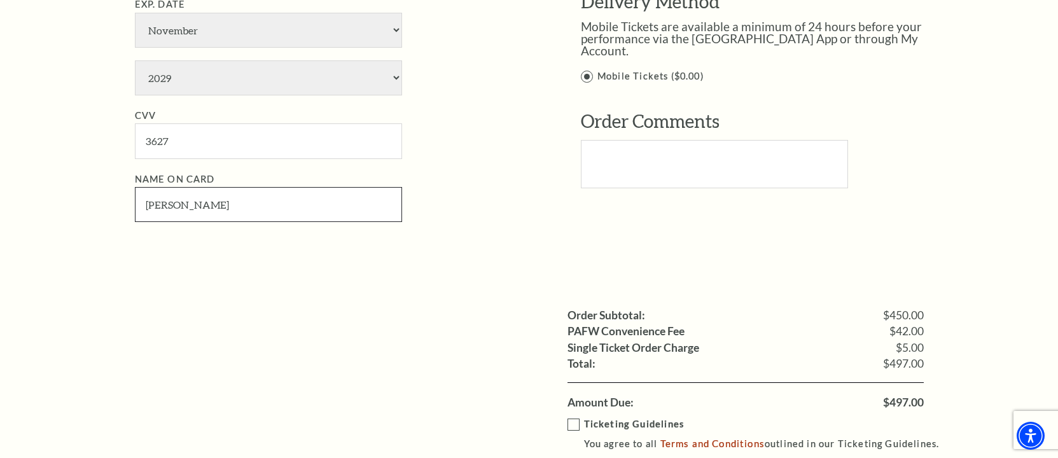
scroll to position [1018, 0]
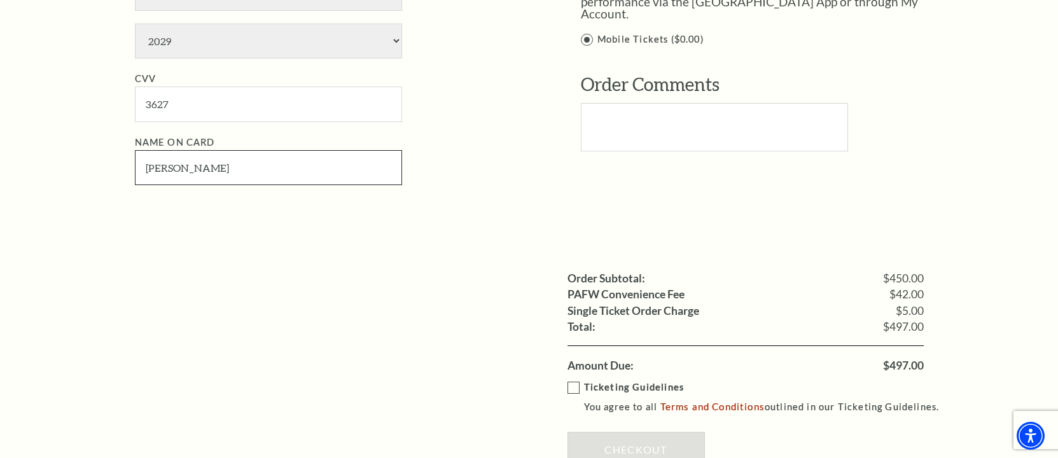
type input "Richard Stuart II"
click at [569, 387] on label "Ticketing Guidelines You agree to all Terms and Conditions outlined in our Tick…" at bounding box center [759, 397] width 384 height 35
click at [0, 0] on input "Ticketing Guidelines You agree to all Terms and Conditions outlined in our Tick…" at bounding box center [0, 0] width 0 height 0
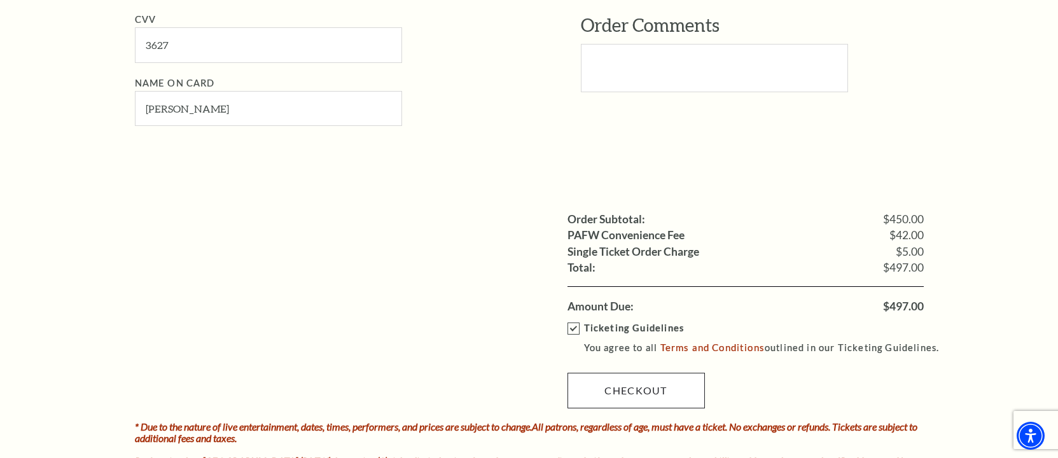
scroll to position [1145, 0]
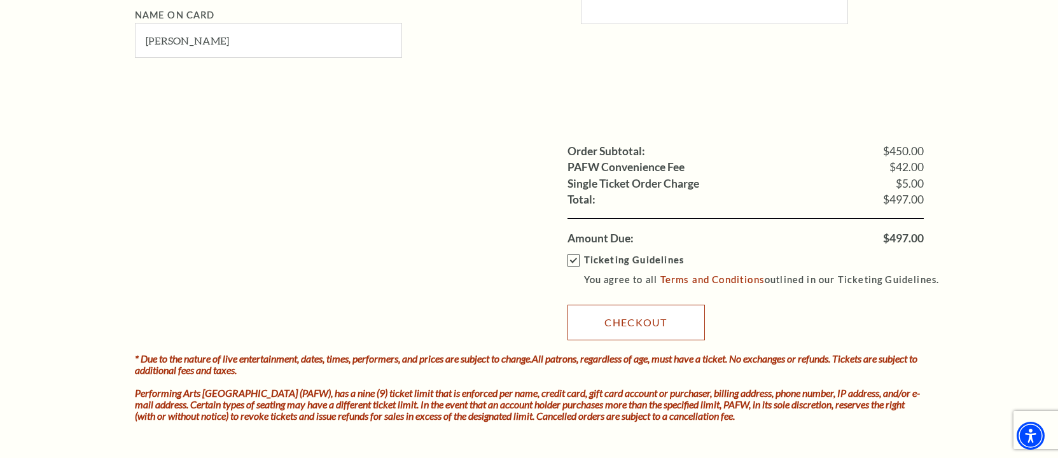
click at [642, 325] on link "Checkout" at bounding box center [635, 323] width 137 height 36
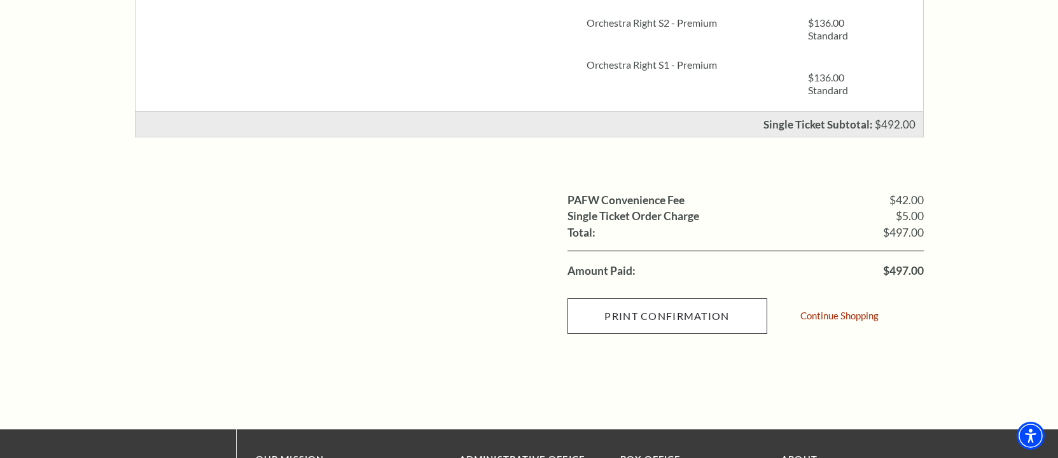
scroll to position [445, 0]
